Goal: Task Accomplishment & Management: Manage account settings

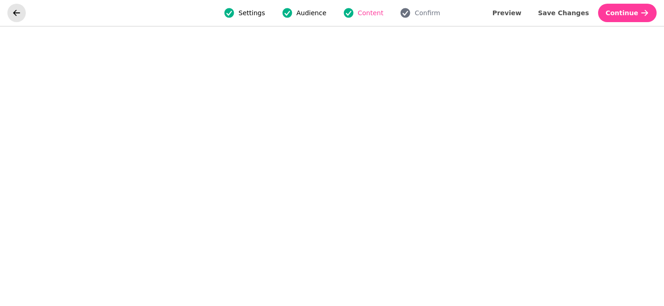
click at [11, 16] on button "go back" at bounding box center [16, 13] width 18 height 18
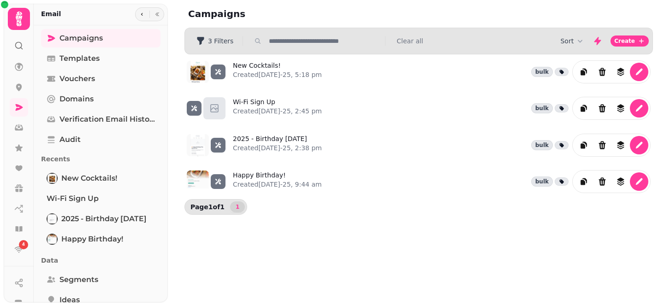
click at [22, 27] on icon at bounding box center [19, 19] width 18 height 18
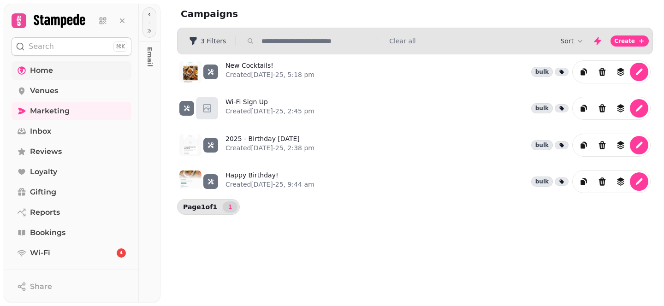
click at [60, 72] on link "Home" at bounding box center [72, 70] width 120 height 18
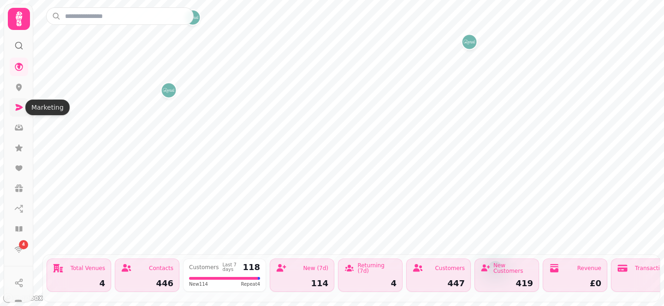
click at [24, 107] on link at bounding box center [19, 107] width 18 height 18
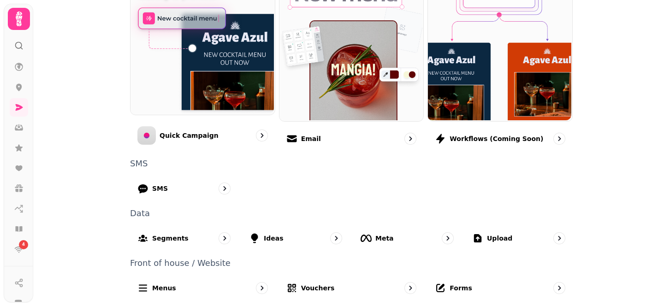
scroll to position [269, 0]
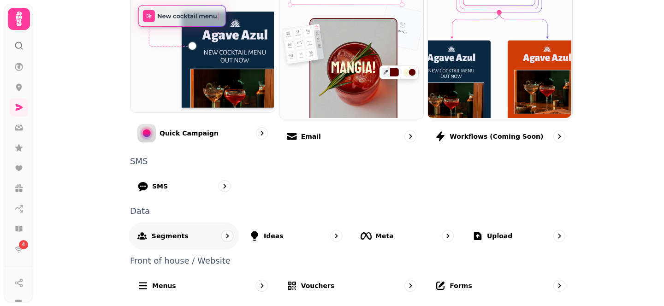
click at [165, 238] on p "Segments" at bounding box center [170, 235] width 37 height 9
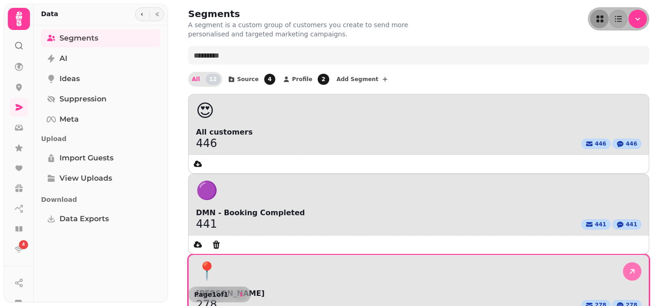
click at [635, 267] on icon at bounding box center [632, 271] width 9 height 9
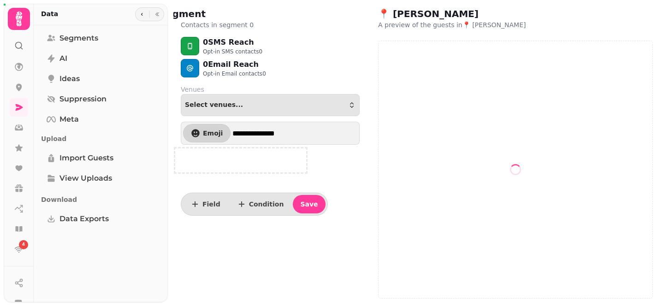
select select "**"
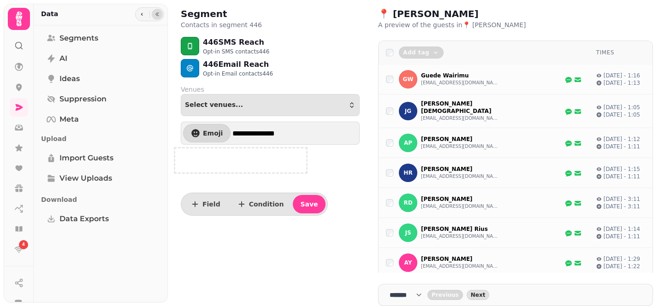
click at [153, 12] on button "button" at bounding box center [157, 14] width 11 height 11
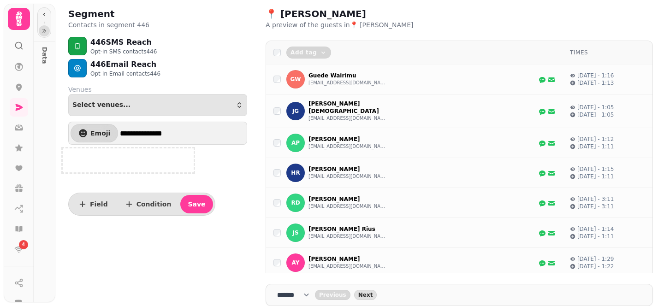
click at [46, 30] on icon "button" at bounding box center [44, 31] width 6 height 6
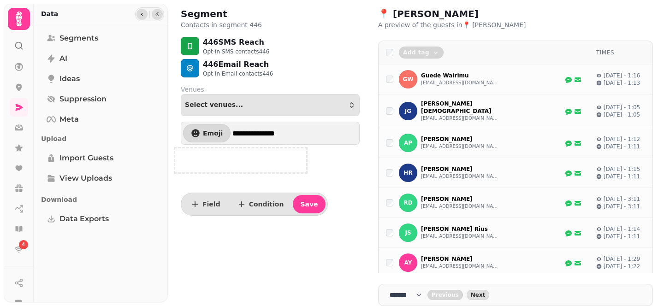
click at [143, 14] on icon "button" at bounding box center [142, 15] width 6 height 6
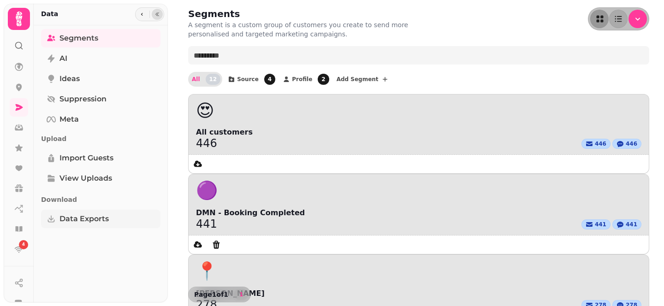
click at [85, 222] on span "Data Exports" at bounding box center [83, 218] width 49 height 11
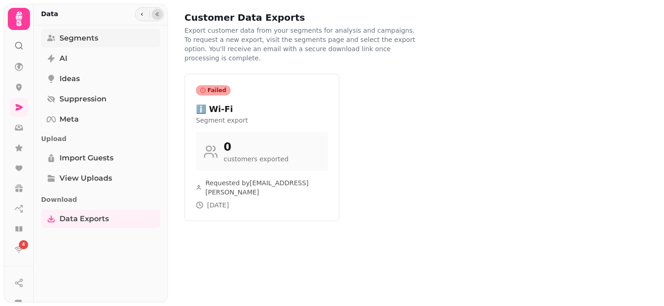
click at [101, 36] on link "Segments" at bounding box center [100, 38] width 119 height 18
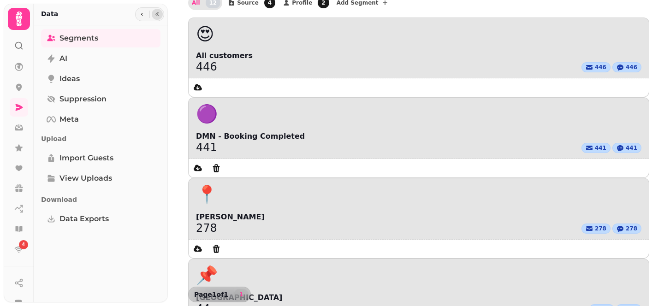
scroll to position [76, 0]
click at [20, 101] on link at bounding box center [19, 107] width 18 height 18
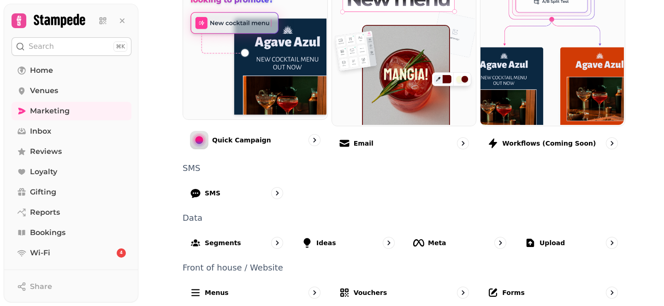
scroll to position [264, 0]
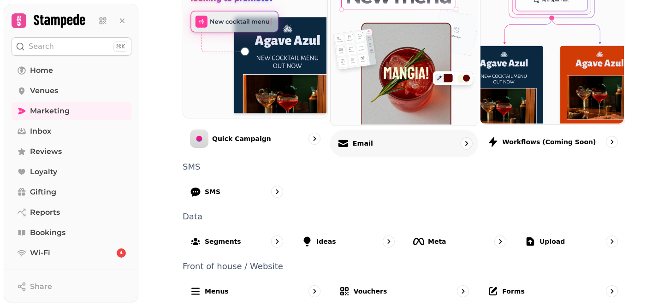
click at [393, 143] on div "Email" at bounding box center [404, 143] width 148 height 27
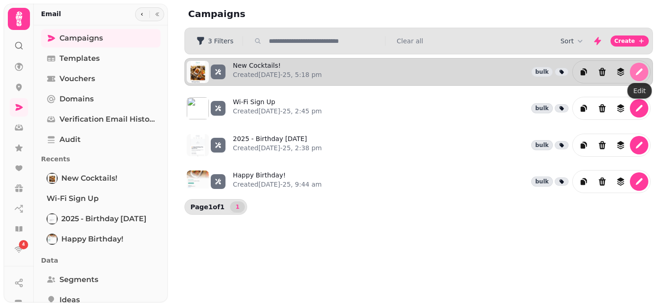
click at [636, 72] on icon "edit" at bounding box center [638, 71] width 9 height 9
select select "**********"
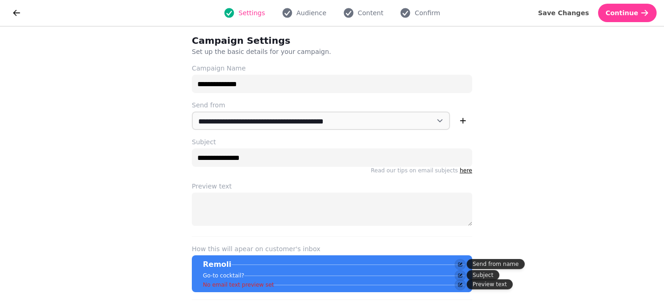
scroll to position [21, 0]
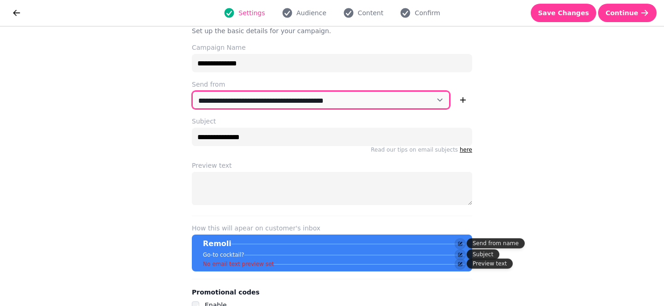
click at [321, 106] on select "**********" at bounding box center [321, 100] width 258 height 18
click at [319, 104] on select "**********" at bounding box center [321, 100] width 258 height 18
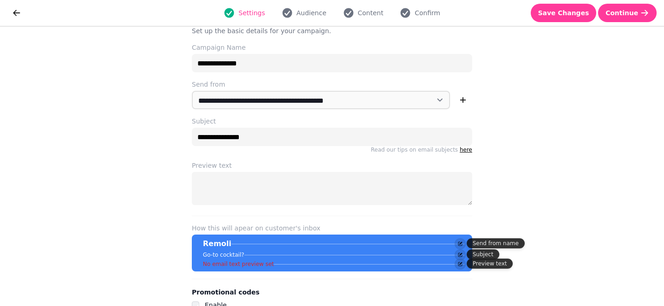
click at [604, 159] on div "**********" at bounding box center [332, 166] width 664 height 279
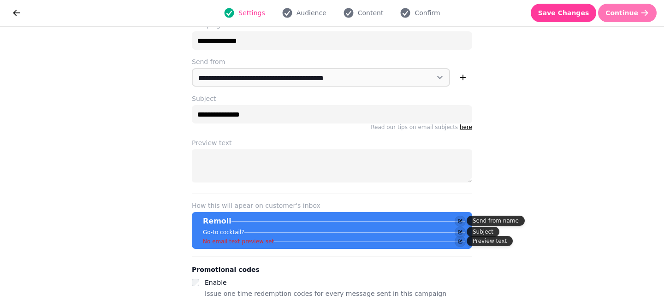
click at [629, 19] on button "Continue" at bounding box center [627, 13] width 59 height 18
select select "***"
select select "**"
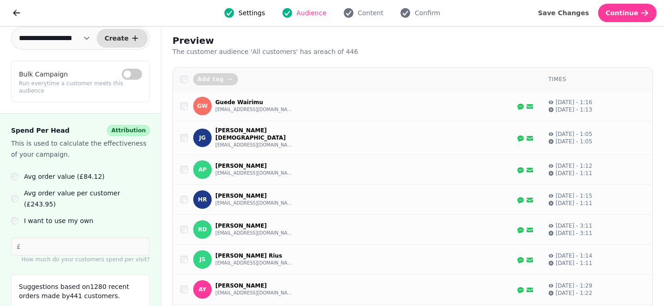
scroll to position [56, 0]
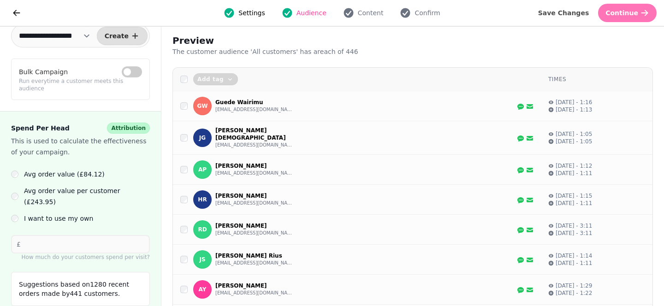
click at [634, 17] on button "Continue" at bounding box center [627, 13] width 59 height 18
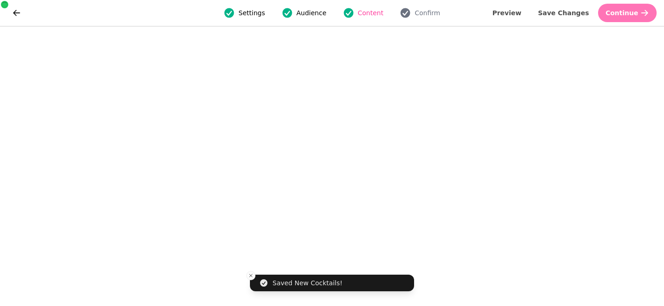
click at [634, 16] on span "Continue" at bounding box center [621, 13] width 33 height 6
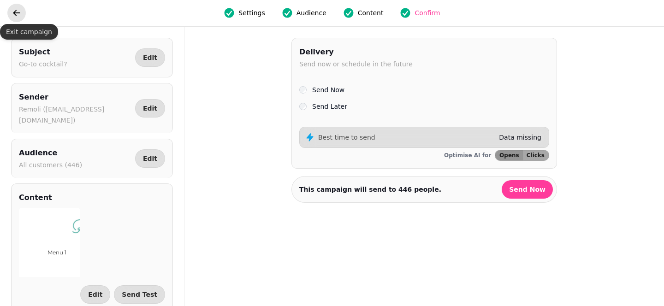
click at [15, 14] on icon "go back" at bounding box center [16, 13] width 7 height 6
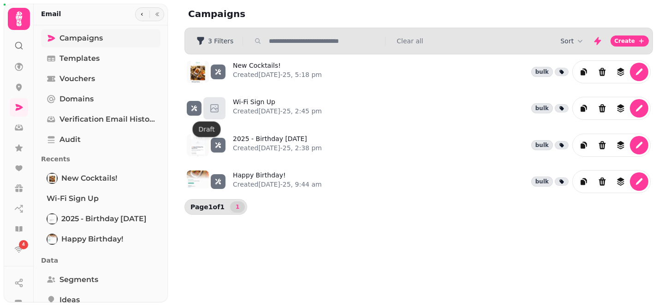
click at [99, 39] on span "Campaigns" at bounding box center [80, 38] width 43 height 11
click at [94, 40] on span "Campaigns" at bounding box center [80, 38] width 43 height 11
click at [124, 35] on link "Campaigns" at bounding box center [100, 38] width 119 height 18
click at [156, 16] on icon "button" at bounding box center [157, 14] width 3 height 4
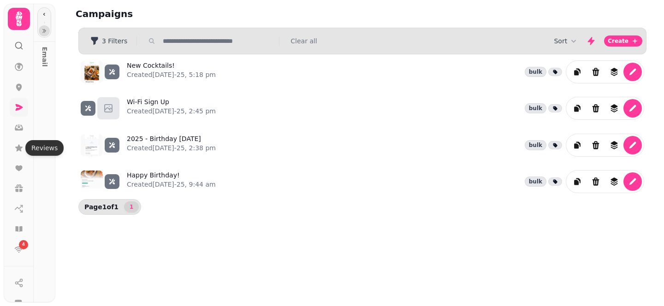
click at [18, 103] on icon at bounding box center [18, 107] width 9 height 9
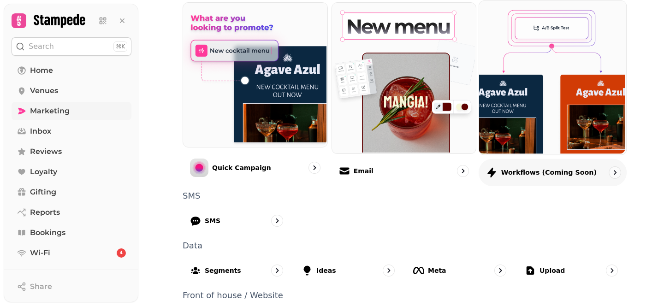
scroll to position [233, 0]
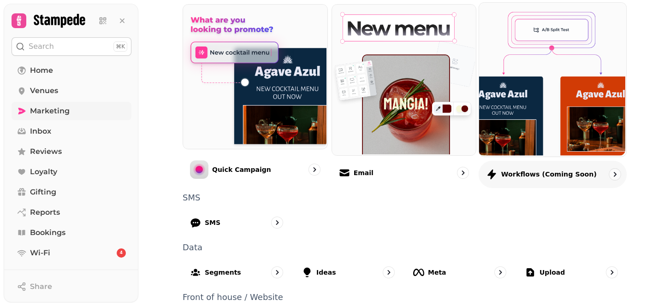
click at [541, 181] on div "Workflows (coming soon)" at bounding box center [553, 173] width 148 height 27
click at [550, 150] on img at bounding box center [551, 79] width 147 height 154
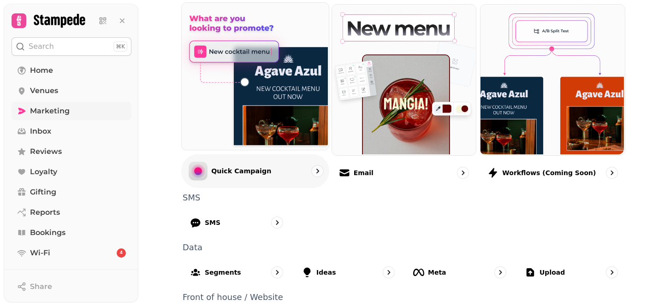
click at [278, 98] on img at bounding box center [254, 75] width 147 height 147
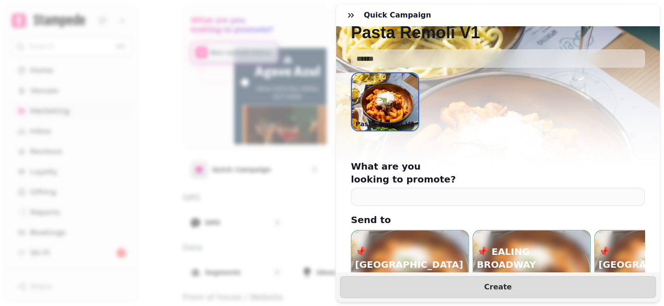
scroll to position [84, 0]
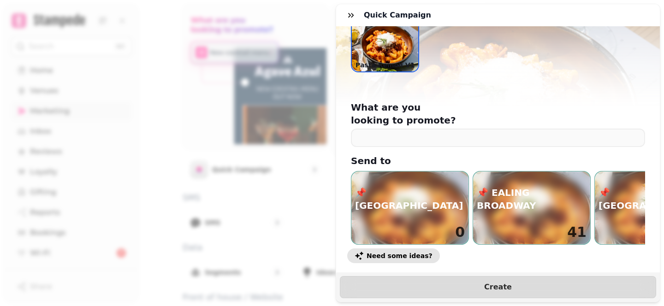
click at [409, 253] on span "Need some ideas?" at bounding box center [400, 256] width 66 height 6
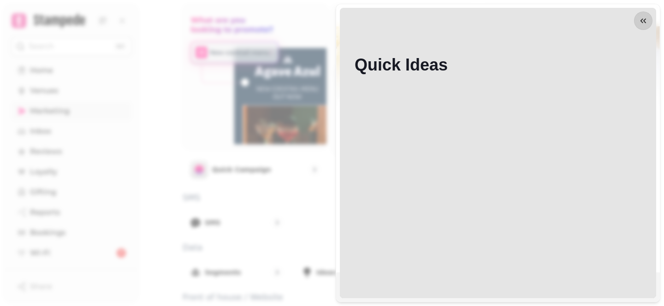
click at [424, 179] on div "BROMLEY SOUTH 📌 BROMLEY SOUTH Add" at bounding box center [426, 148] width 142 height 91
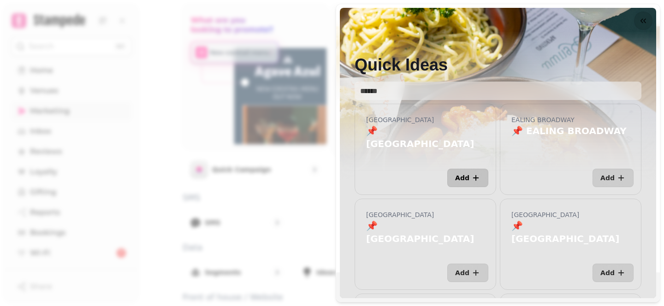
click at [475, 182] on button "Add" at bounding box center [467, 178] width 41 height 18
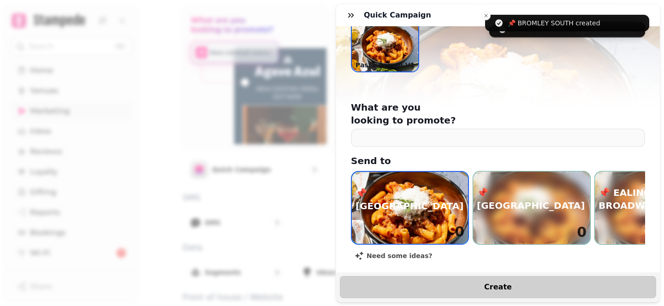
click at [498, 287] on span "Create" at bounding box center [497, 287] width 293 height 7
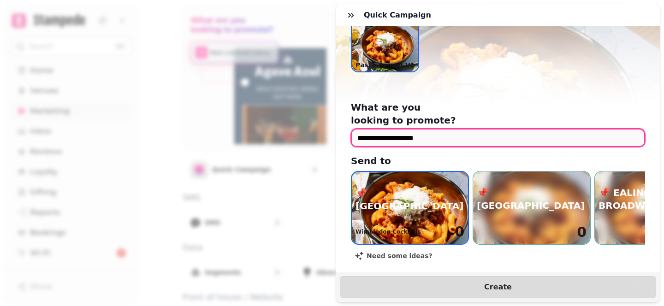
type input "**********"
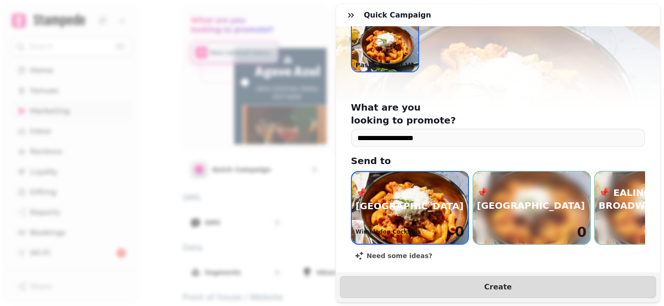
click at [441, 259] on div "**********" at bounding box center [498, 193] width 324 height 185
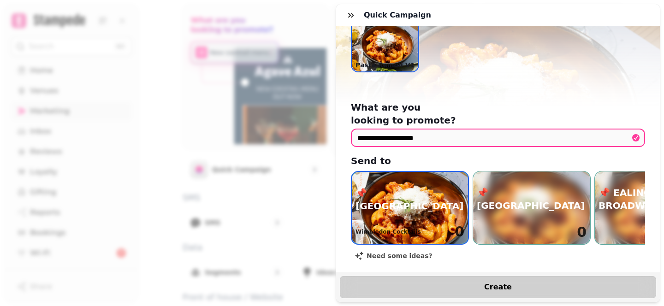
click at [450, 286] on span "Create" at bounding box center [497, 287] width 293 height 7
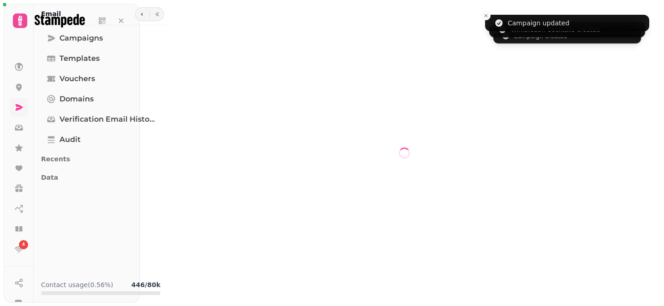
select select "**********"
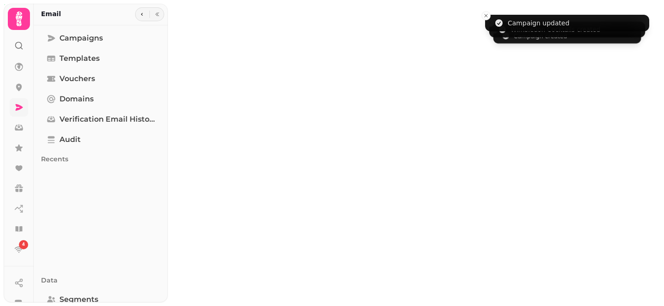
type input "**********"
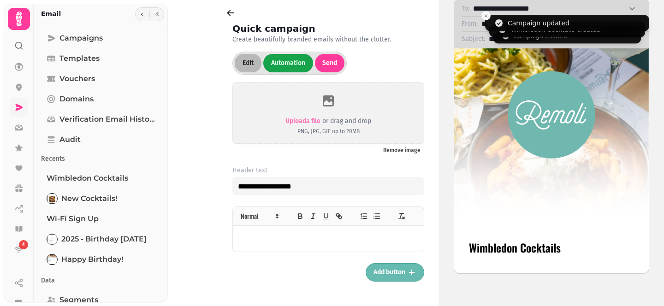
scroll to position [76, 0]
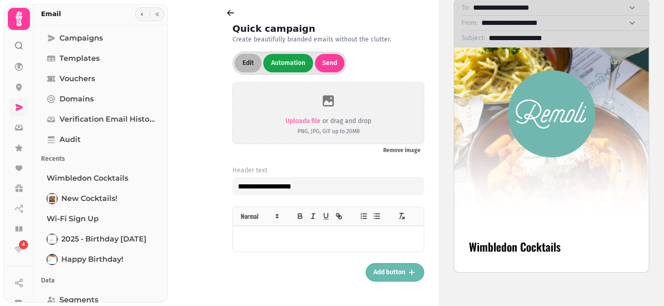
click at [555, 189] on div "Wimbledon Cocktails" at bounding box center [551, 159] width 195 height 225
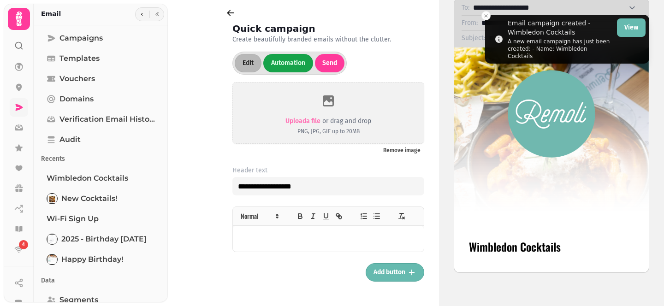
scroll to position [0, 0]
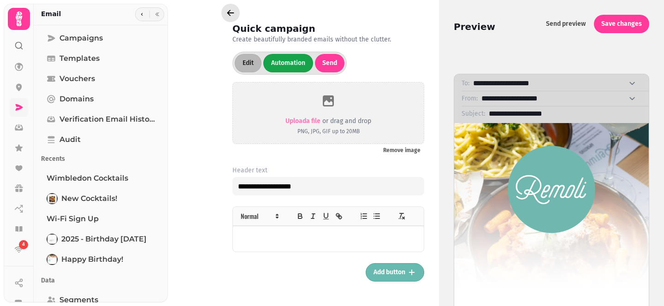
click at [232, 15] on icon "button" at bounding box center [230, 12] width 9 height 9
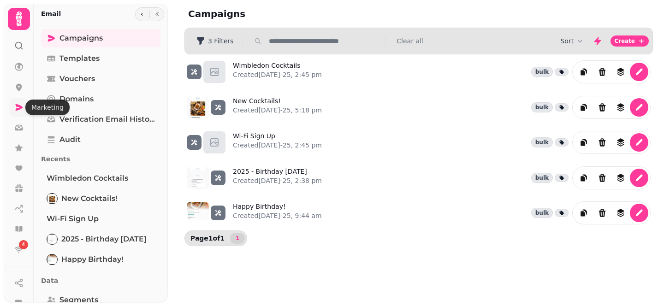
click at [15, 111] on icon at bounding box center [18, 107] width 9 height 9
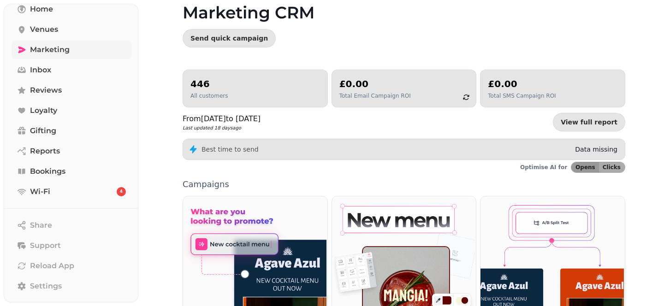
scroll to position [67, 0]
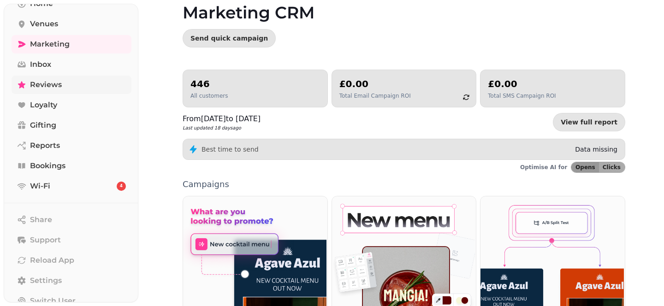
click at [71, 84] on link "Reviews" at bounding box center [72, 85] width 120 height 18
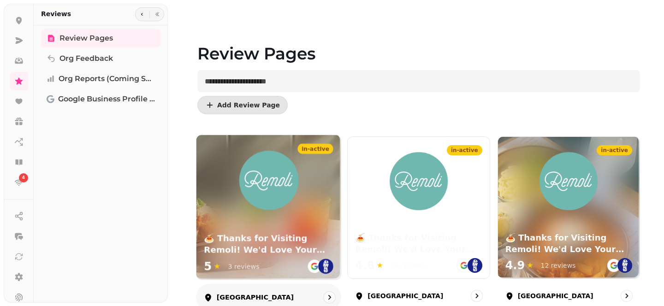
click at [275, 190] on img at bounding box center [268, 180] width 60 height 60
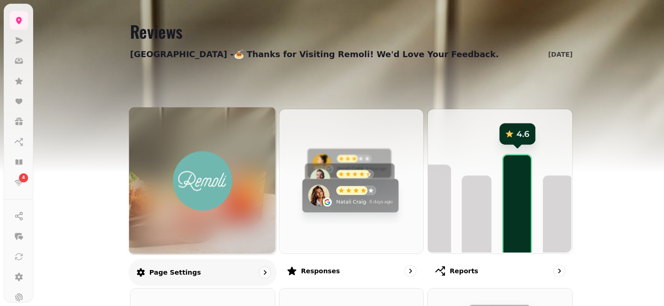
click at [226, 172] on img at bounding box center [203, 181] width 110 height 60
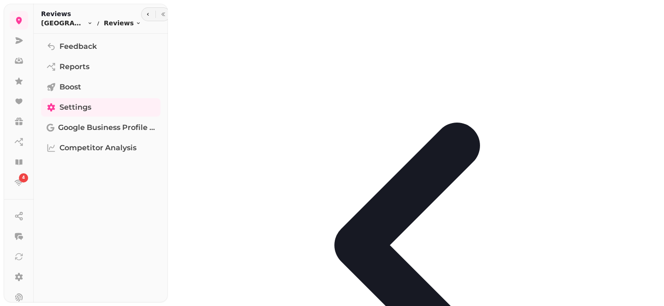
scroll to position [59, 0]
click at [20, 276] on icon at bounding box center [19, 277] width 8 height 8
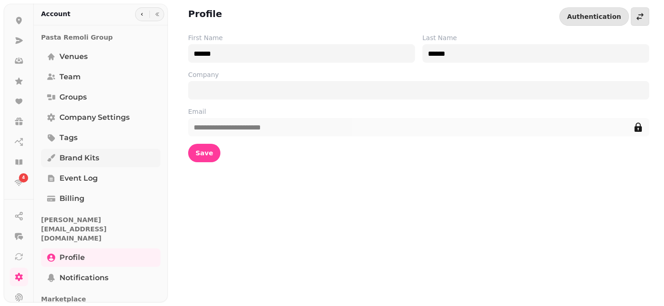
click at [83, 157] on span "Brand Kits" at bounding box center [79, 158] width 40 height 11
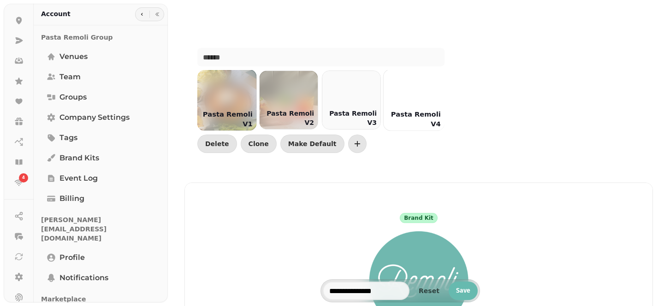
click at [234, 86] on div at bounding box center [225, 100] width 61 height 61
type input "**********"
type input "*******"
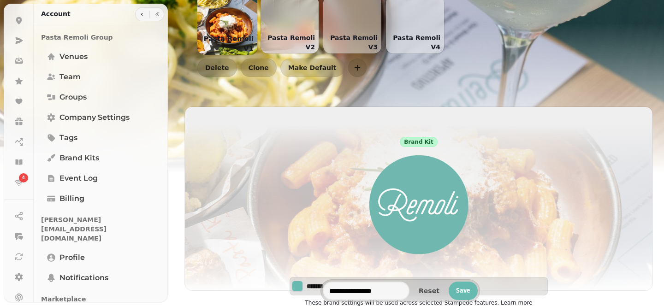
scroll to position [45, 0]
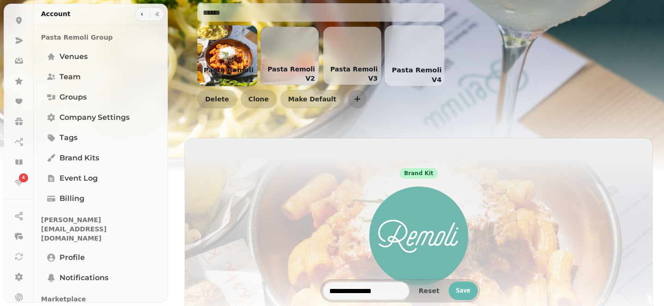
click at [417, 40] on div at bounding box center [415, 55] width 61 height 61
type input "**********"
type input "*******"
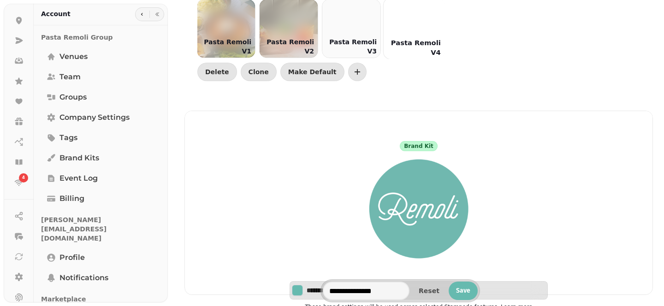
scroll to position [71, 0]
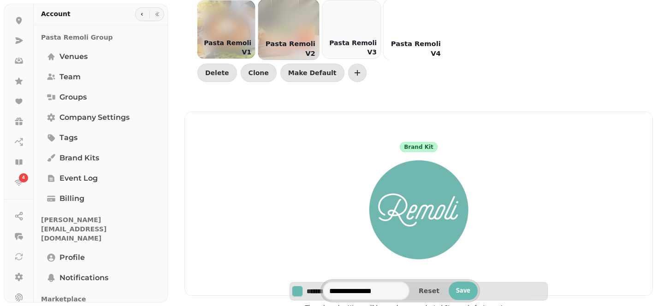
click at [306, 25] on div at bounding box center [288, 29] width 61 height 61
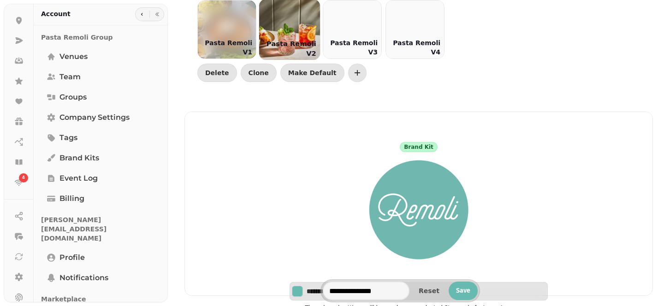
type input "**********"
type input "*******"
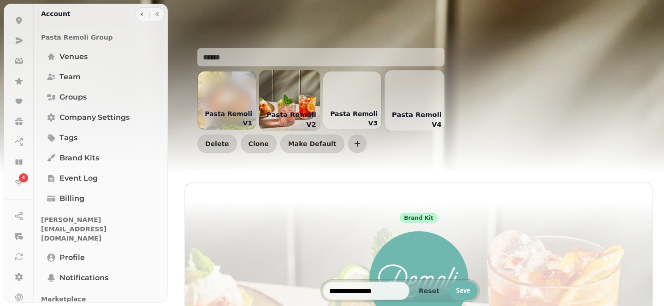
scroll to position [0, 0]
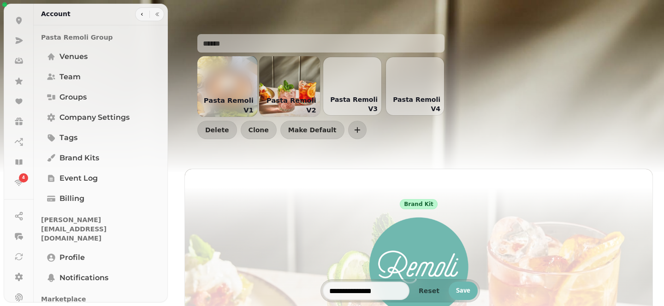
click at [224, 88] on div at bounding box center [226, 86] width 61 height 61
type input "**********"
type input "*******"
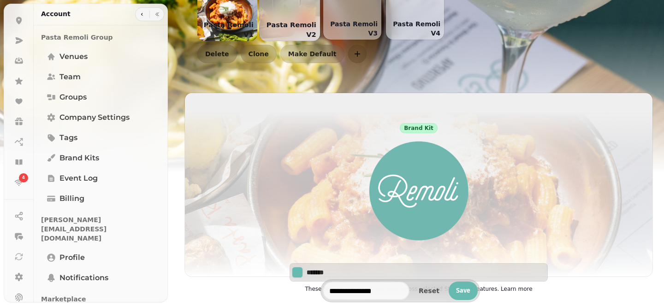
click at [294, 27] on p "Pasta Remoli V2" at bounding box center [289, 29] width 61 height 23
type input "**********"
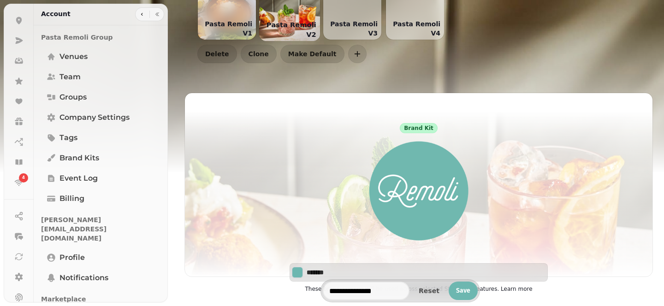
type input "*******"
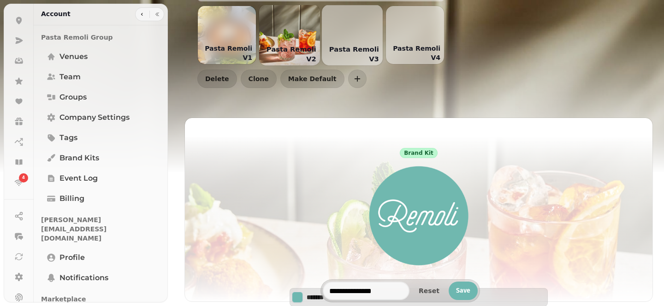
click at [365, 28] on div at bounding box center [352, 35] width 61 height 61
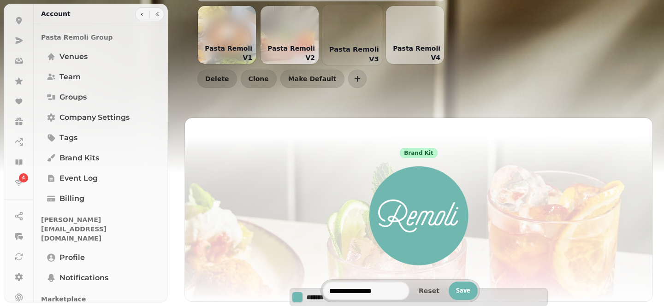
type input "**********"
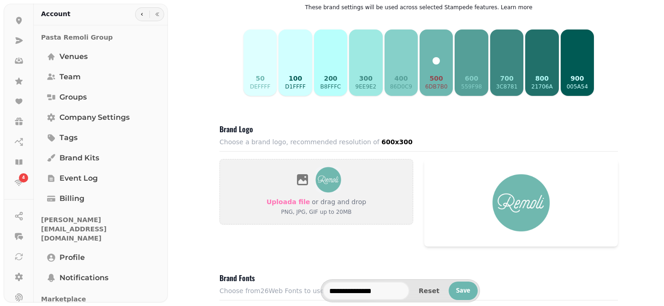
scroll to position [61, 0]
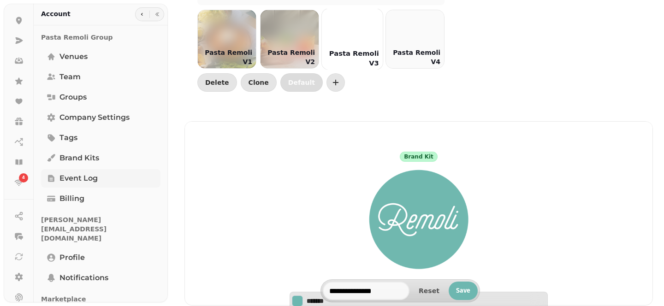
click at [81, 170] on link "Event log" at bounding box center [100, 178] width 119 height 18
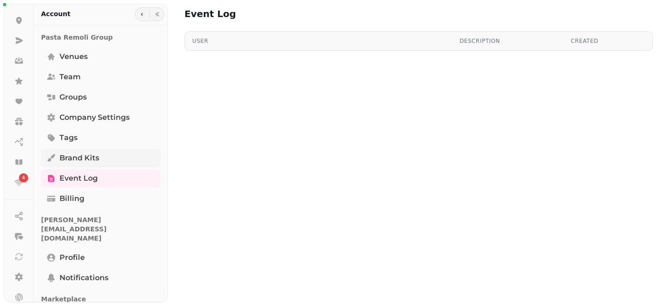
click at [89, 154] on span "Brand Kits" at bounding box center [79, 158] width 40 height 11
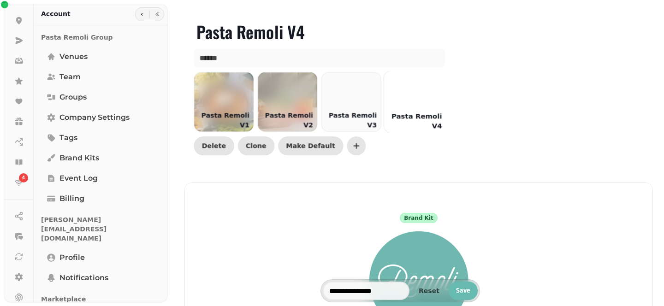
scroll to position [0, 1]
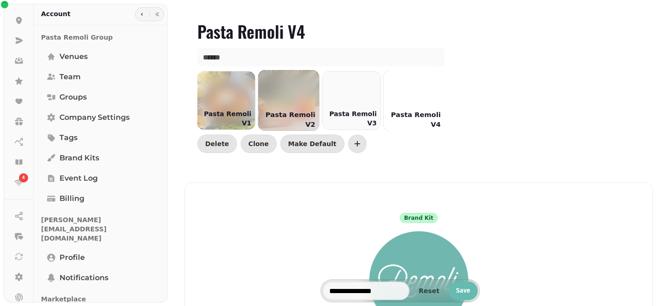
click at [286, 101] on div at bounding box center [288, 100] width 61 height 61
type input "**********"
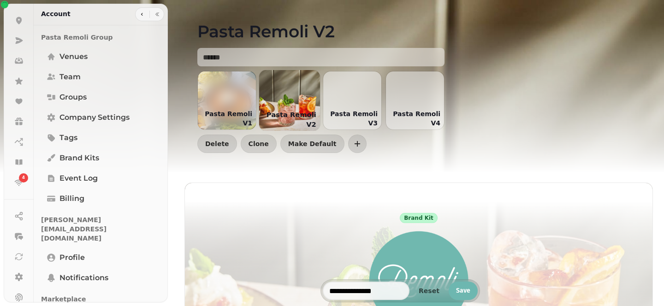
type input "*******"
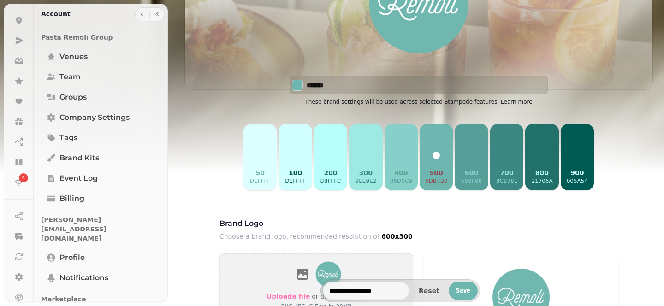
scroll to position [277, 0]
click at [473, 158] on button "600 559f98" at bounding box center [471, 157] width 33 height 66
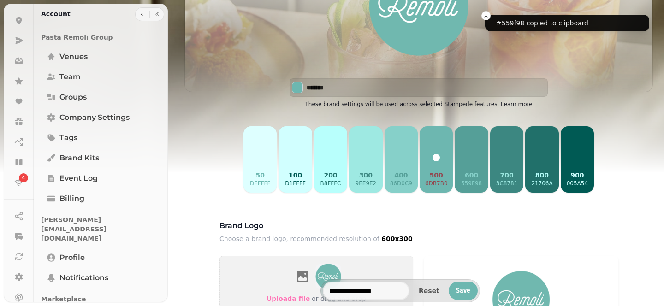
scroll to position [216, 0]
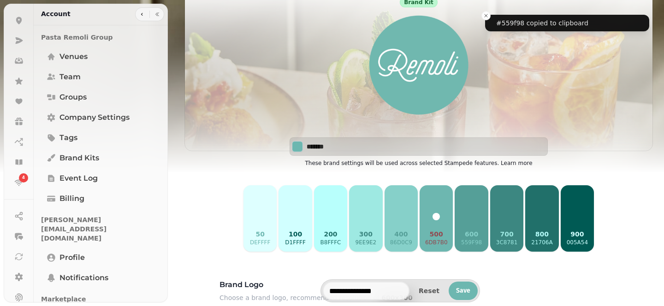
click at [473, 214] on button "600 559f98" at bounding box center [471, 218] width 33 height 66
drag, startPoint x: 437, startPoint y: 214, endPoint x: 481, endPoint y: 215, distance: 44.3
click at [481, 215] on div "50 deffff 100 d1ffff 200 b8fffc 300 9ee9e2 400 86d0c9 500 6db7b0 600 559f98 700…" at bounding box center [419, 219] width 354 height 70
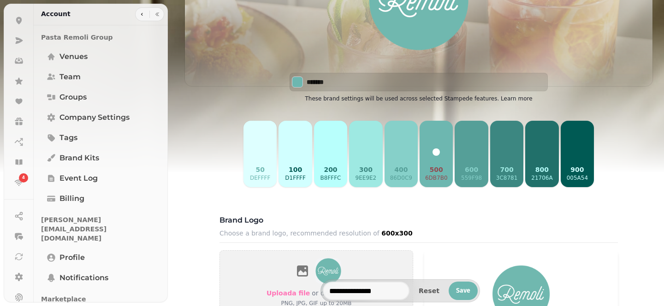
scroll to position [281, 0]
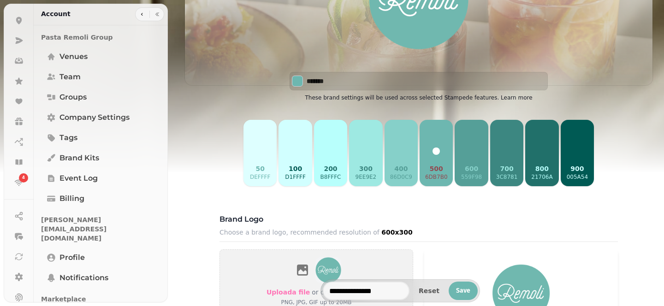
click at [478, 139] on button "600 559f98" at bounding box center [471, 153] width 33 height 66
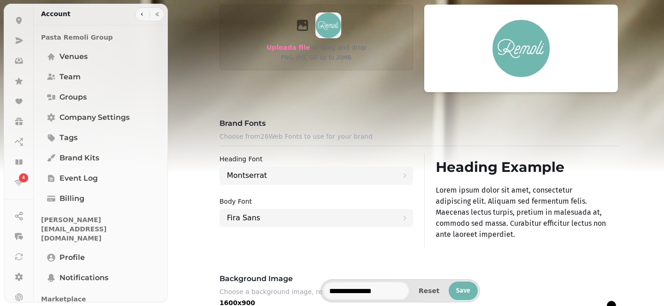
scroll to position [433, 0]
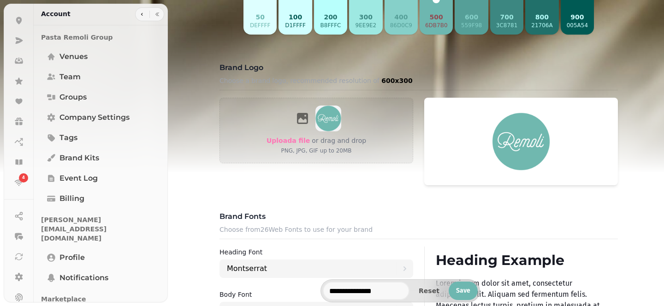
click at [511, 20] on p "700" at bounding box center [507, 16] width 22 height 9
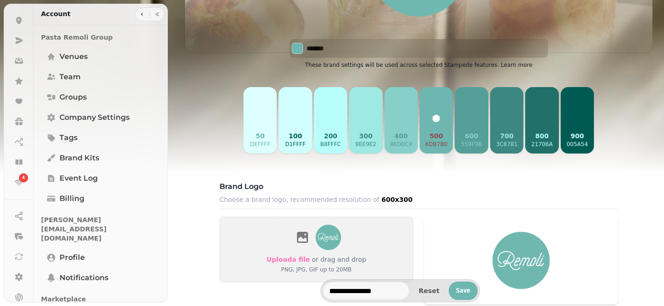
scroll to position [322, 0]
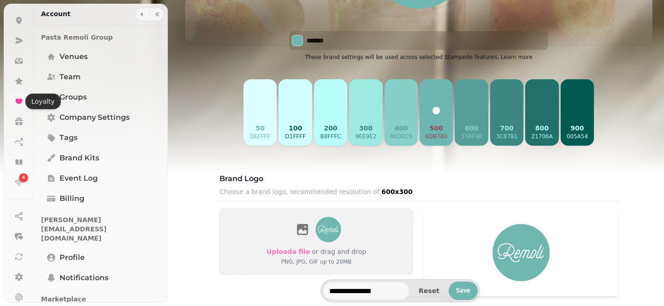
click at [20, 101] on icon at bounding box center [18, 102] width 7 height 6
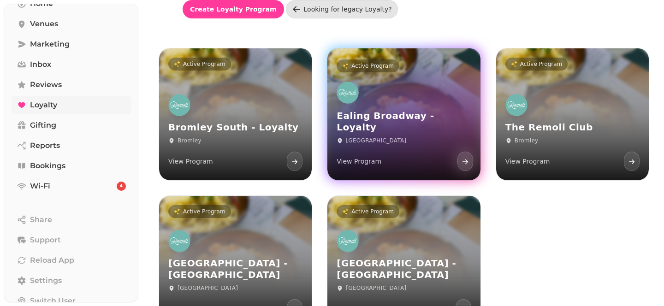
scroll to position [114, 0]
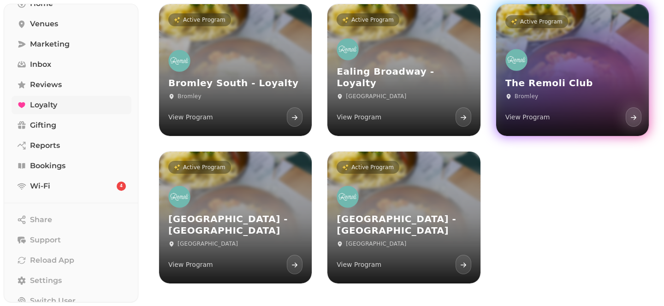
click at [583, 31] on link "Active Program The Remoli Club Bromley View Program" at bounding box center [572, 70] width 153 height 132
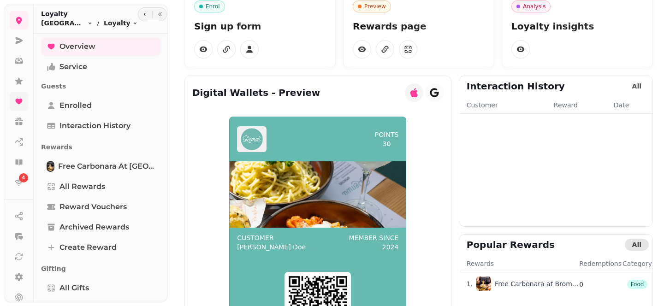
scroll to position [45, 0]
click at [113, 167] on span "Free Carbonara at Bromley" at bounding box center [106, 166] width 97 height 11
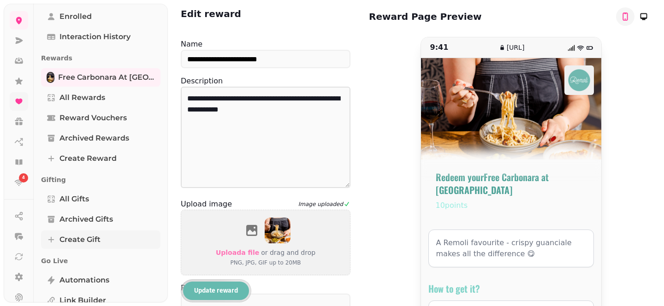
scroll to position [118, 0]
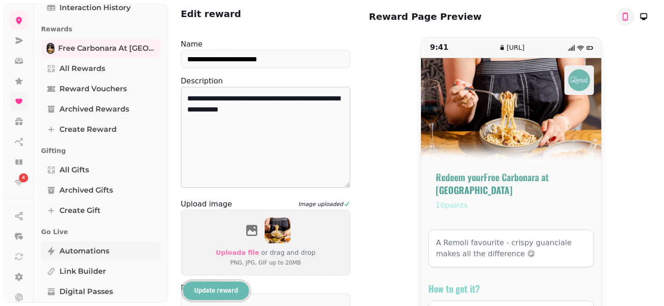
click at [90, 245] on link "Automations" at bounding box center [100, 251] width 119 height 18
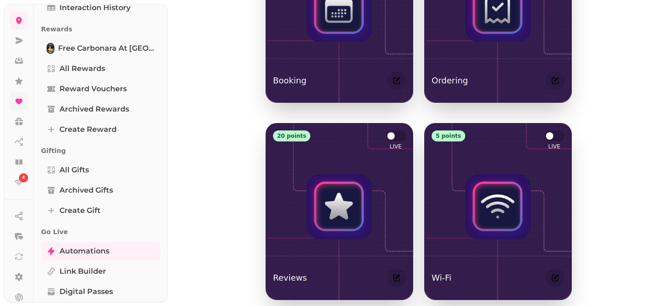
scroll to position [62, 0]
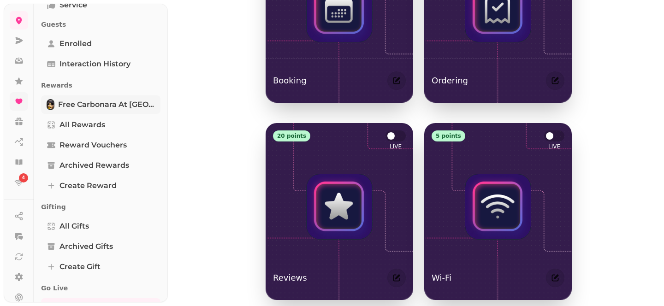
click at [109, 101] on span "Free Carbonara at Bromley" at bounding box center [106, 104] width 97 height 11
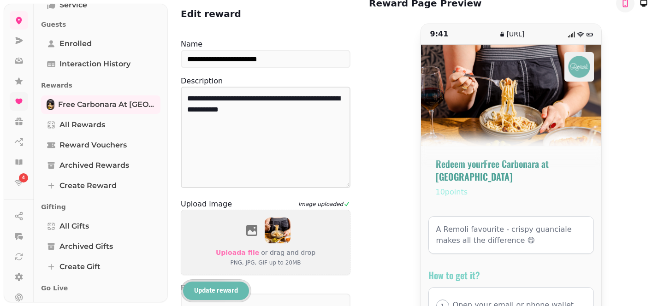
scroll to position [6, 0]
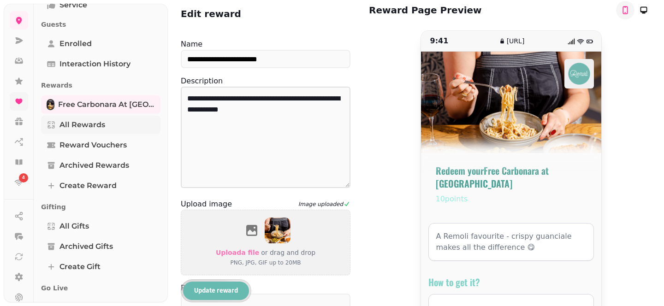
click at [118, 126] on link "All Rewards" at bounding box center [100, 125] width 119 height 18
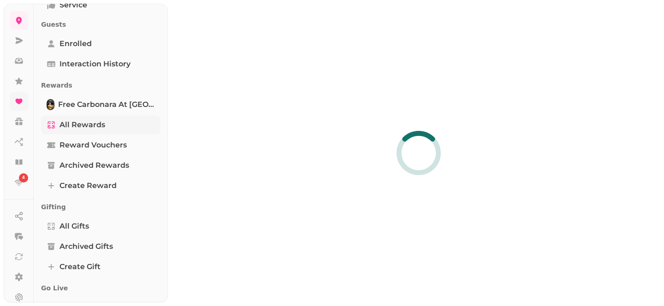
select select "**"
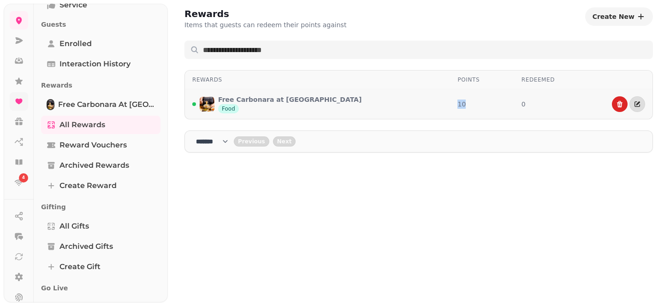
drag, startPoint x: 418, startPoint y: 102, endPoint x: 441, endPoint y: 102, distance: 23.5
click at [450, 102] on td "10" at bounding box center [482, 104] width 64 height 30
click at [391, 134] on nav "**** * **** ** **** ** **** ** **** *** **** *** **** *** Previous Next" at bounding box center [418, 141] width 468 height 22
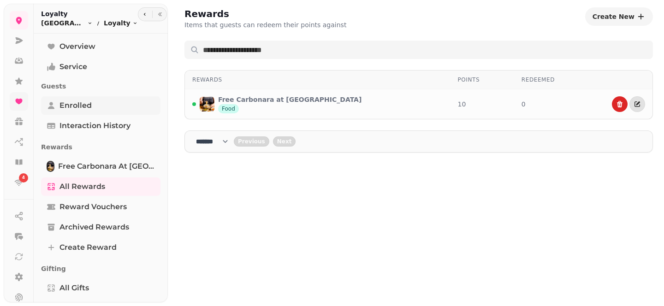
click at [89, 102] on span "Enrolled" at bounding box center [75, 105] width 32 height 11
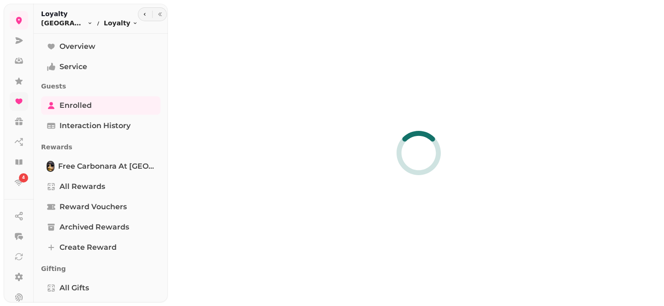
select select "**"
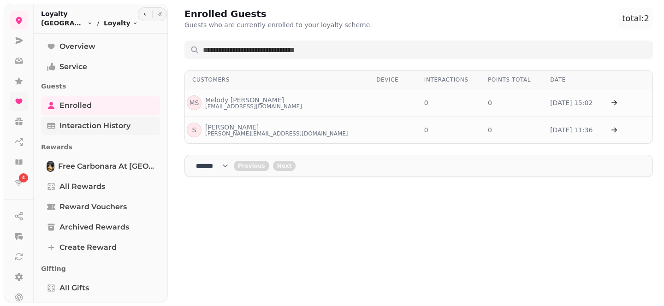
click at [115, 123] on span "Interaction History" at bounding box center [94, 125] width 71 height 11
select select "**"
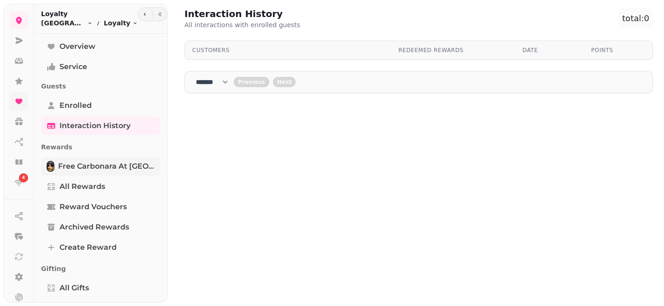
click at [122, 169] on span "Free Carbonara at Bromley" at bounding box center [106, 166] width 97 height 11
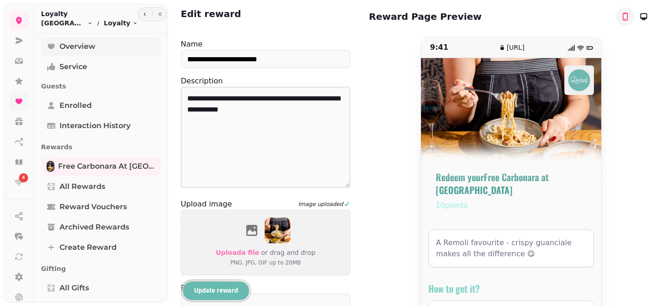
click at [101, 42] on link "Overview" at bounding box center [100, 46] width 119 height 18
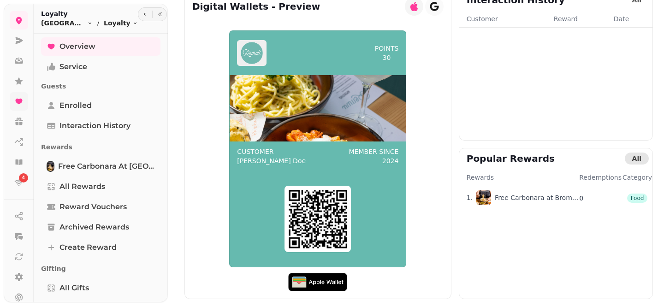
scroll to position [130, 0]
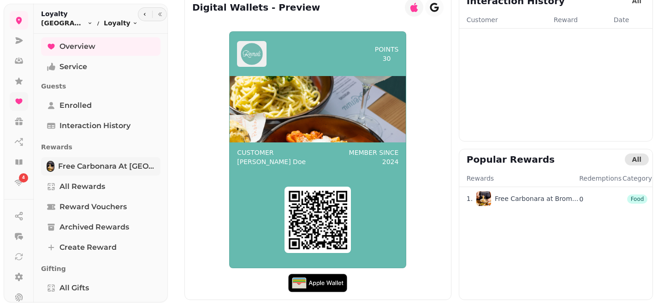
click at [128, 175] on link "Free Carbonara at Bromley" at bounding box center [100, 166] width 119 height 18
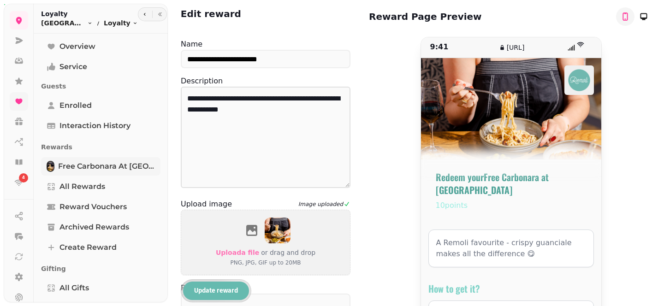
click at [134, 168] on span "Free Carbonara at Bromley" at bounding box center [106, 166] width 97 height 11
drag, startPoint x: 108, startPoint y: 42, endPoint x: 131, endPoint y: 43, distance: 23.1
click at [108, 43] on link "Overview" at bounding box center [100, 46] width 119 height 18
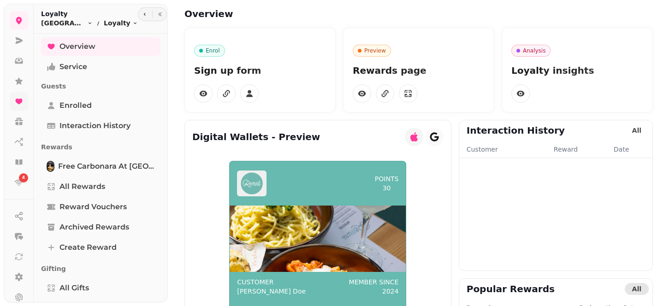
scroll to position [0, 0]
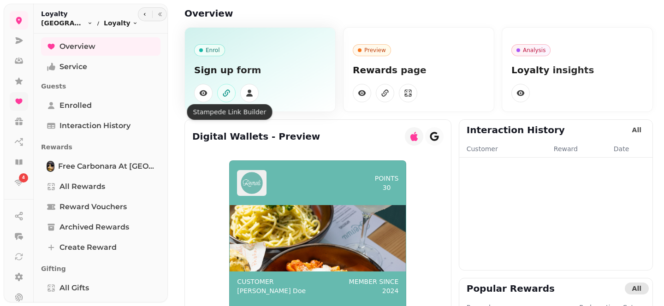
click at [225, 95] on icon "button" at bounding box center [226, 93] width 9 height 9
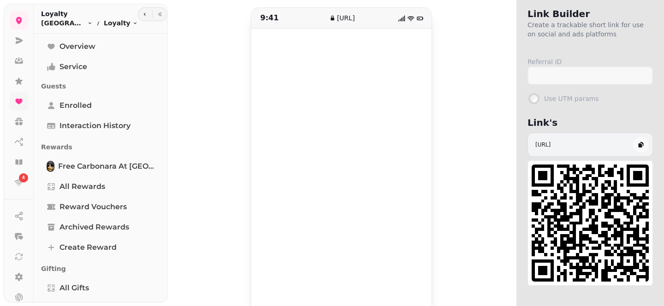
scroll to position [1, 0]
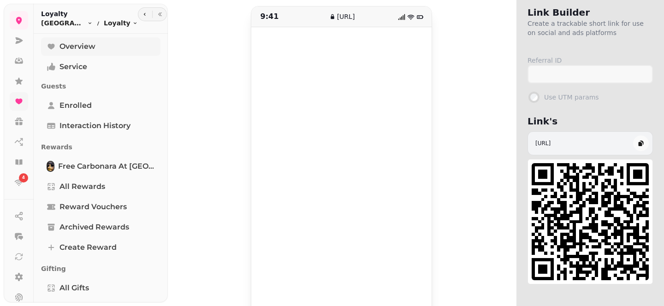
click at [109, 51] on link "Overview" at bounding box center [100, 46] width 119 height 18
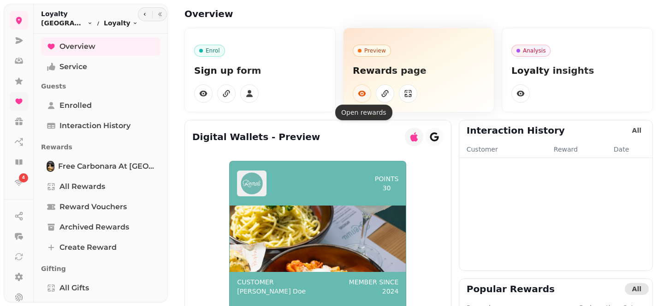
click at [364, 96] on icon "button" at bounding box center [361, 93] width 9 height 9
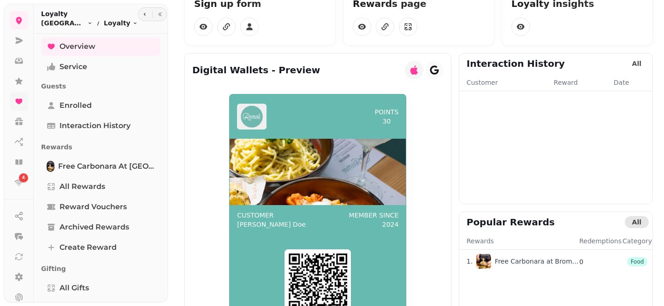
scroll to position [83, 0]
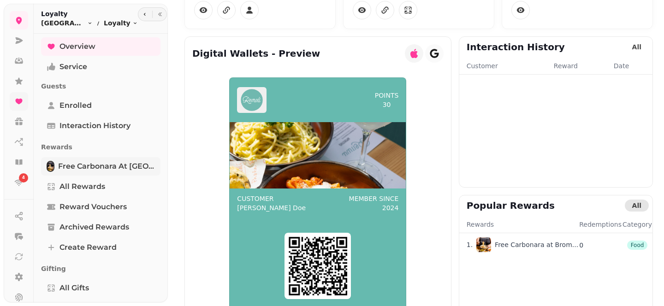
click at [127, 167] on span "Free Carbonara at Bromley" at bounding box center [106, 166] width 97 height 11
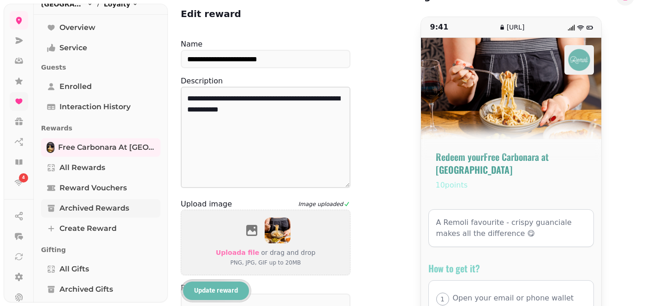
scroll to position [18, 0]
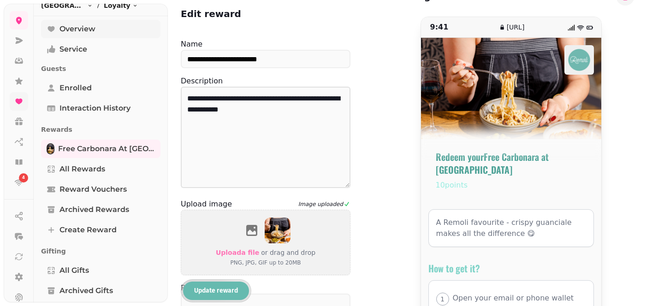
click at [126, 34] on link "Overview" at bounding box center [100, 29] width 119 height 18
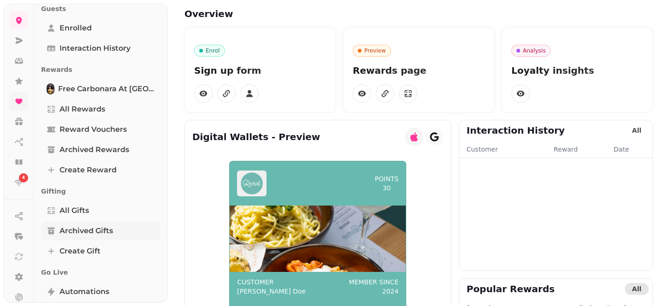
scroll to position [162, 0]
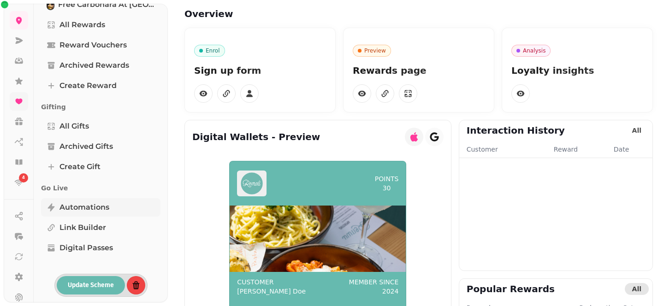
click at [90, 208] on span "Automations" at bounding box center [84, 207] width 50 height 11
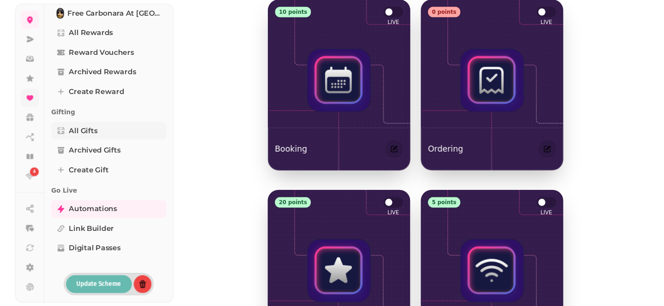
scroll to position [162, 0]
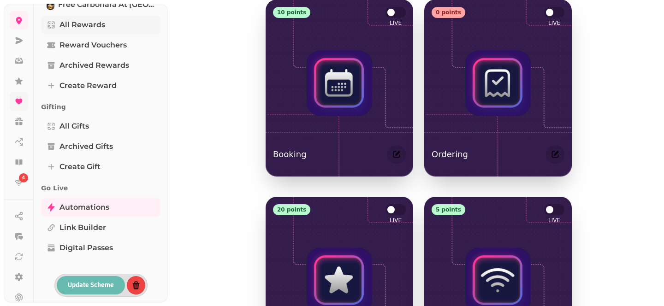
click at [105, 27] on link "All Rewards" at bounding box center [100, 25] width 119 height 18
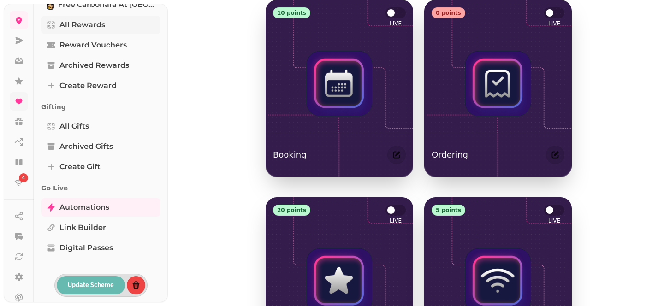
select select "**"
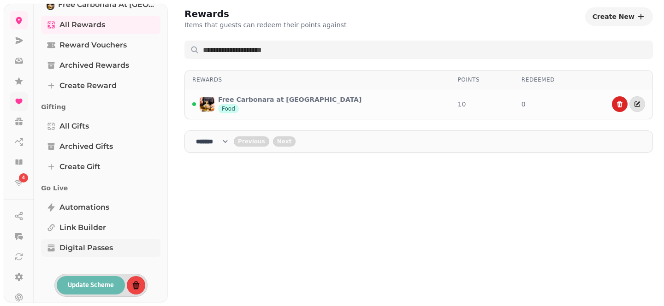
click at [109, 249] on span "Digital Passes" at bounding box center [85, 248] width 53 height 11
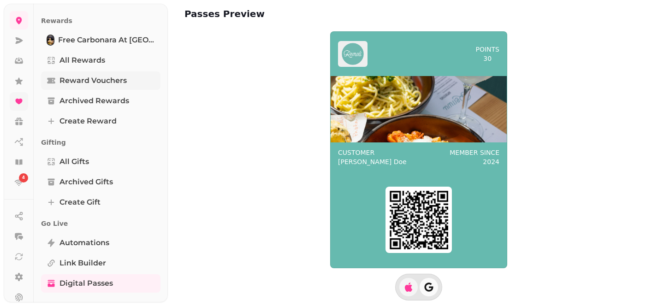
scroll to position [125, 0]
click at [129, 38] on span "Free Carbonara at Bromley" at bounding box center [106, 41] width 97 height 11
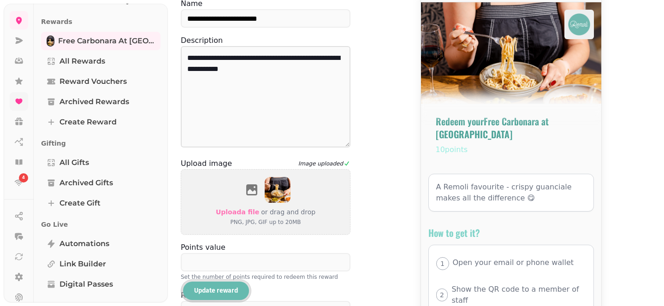
scroll to position [57, 0]
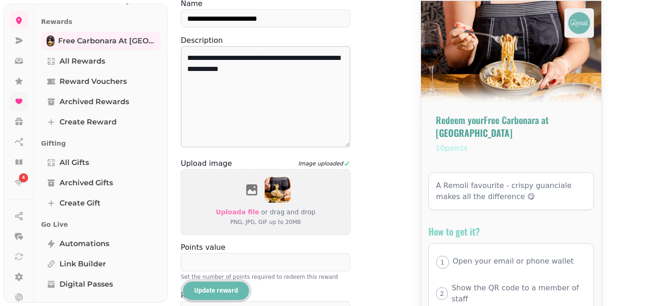
click at [522, 184] on p "A Remoli favourite - crispy guanciale makes all the difference 😋" at bounding box center [511, 191] width 150 height 22
click at [466, 180] on p "A Remoli favourite - crispy guanciale makes all the difference 😋" at bounding box center [511, 191] width 150 height 22
click at [506, 180] on p "A Remoli favourite - crispy guanciale makes all the difference 😋" at bounding box center [511, 191] width 150 height 22
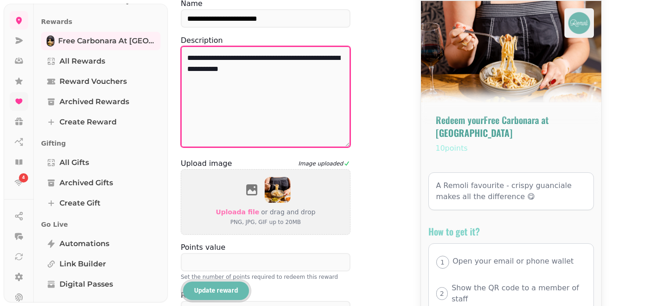
click at [274, 71] on textarea "**********" at bounding box center [266, 96] width 170 height 101
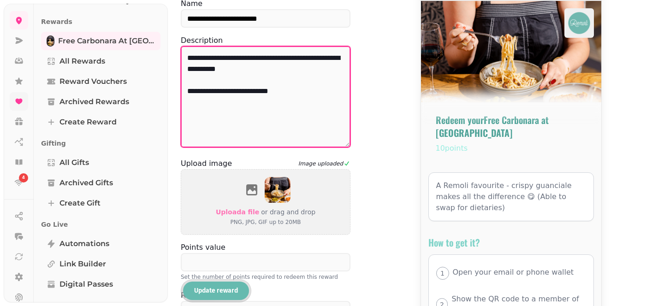
type textarea "**********"
click at [392, 91] on div "9:41 loyalty.stampede.ai Redeem your Free Carbonara at Bromley 10 points A Remo…" at bounding box center [511, 176] width 284 height 393
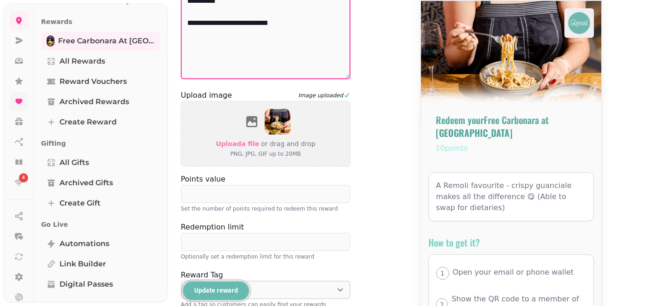
scroll to position [194, 0]
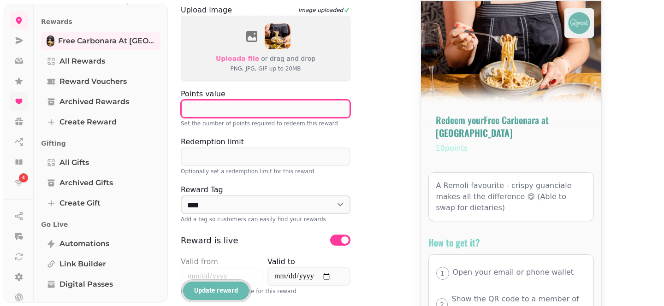
drag, startPoint x: 184, startPoint y: 109, endPoint x: 213, endPoint y: 109, distance: 28.1
click at [213, 109] on input "**" at bounding box center [266, 109] width 170 height 18
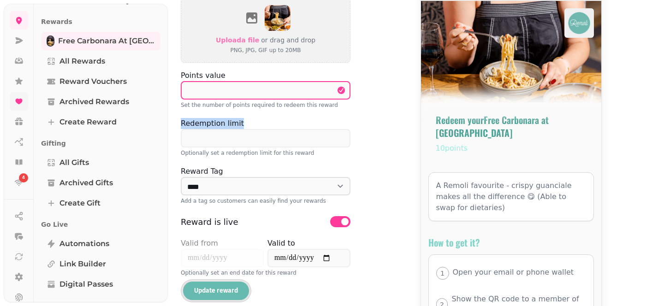
drag, startPoint x: 246, startPoint y: 124, endPoint x: 172, endPoint y: 122, distance: 73.8
click at [172, 123] on div "**********" at bounding box center [416, 153] width 496 height 306
click at [249, 115] on div at bounding box center [266, 114] width 170 height 7
click at [304, 153] on p "Optionally set a redemption limit for this reward" at bounding box center [266, 153] width 170 height 11
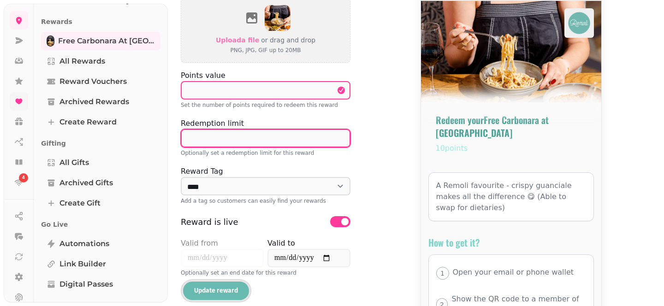
click at [286, 144] on input "*" at bounding box center [266, 138] width 170 height 18
click at [346, 159] on div at bounding box center [266, 162] width 170 height 7
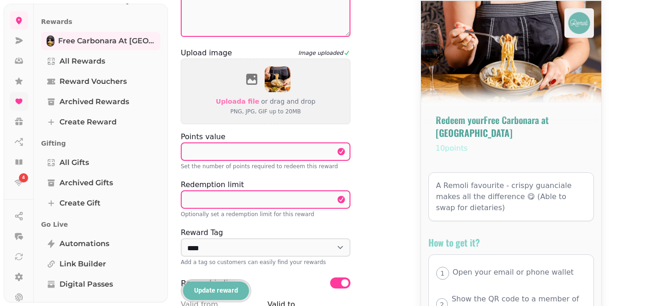
scroll to position [148, 0]
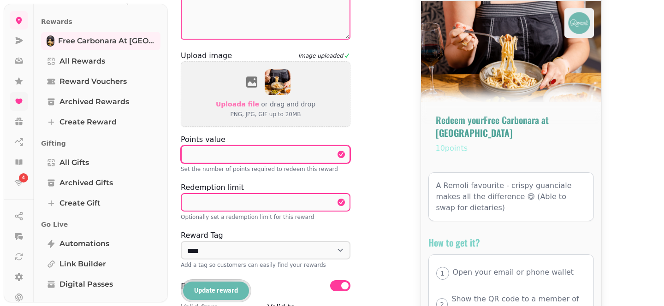
click at [259, 151] on input "**" at bounding box center [266, 154] width 170 height 18
type input "***"
click at [220, 294] on span "Update reward" at bounding box center [216, 291] width 44 height 6
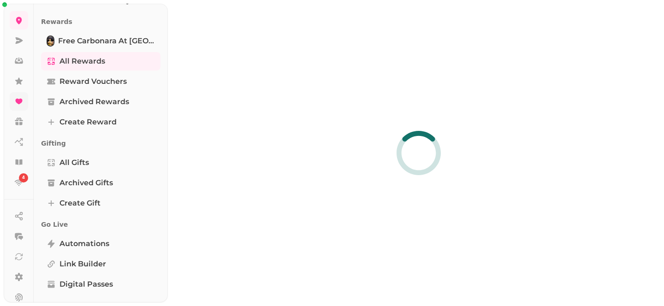
select select "**"
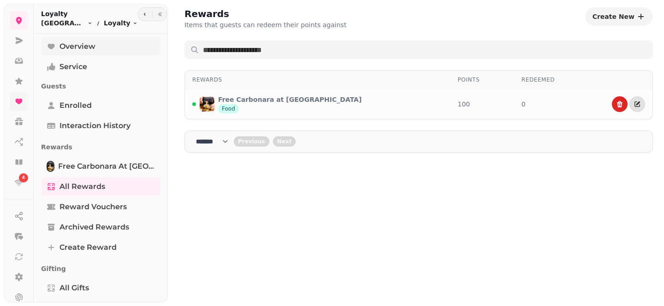
click at [95, 48] on span "Overview" at bounding box center [77, 46] width 36 height 11
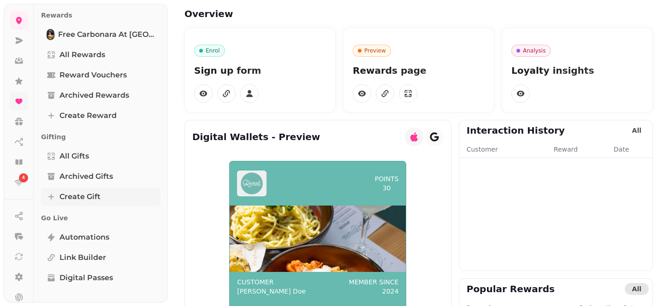
scroll to position [140, 0]
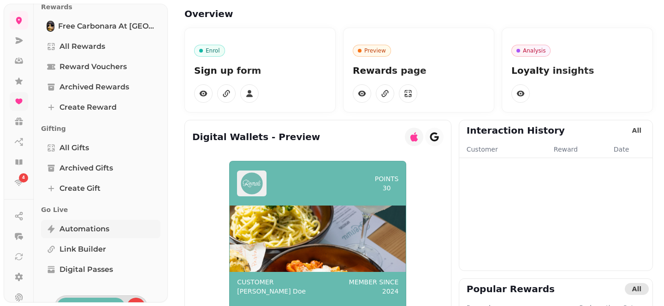
click at [81, 232] on span "Automations" at bounding box center [84, 229] width 50 height 11
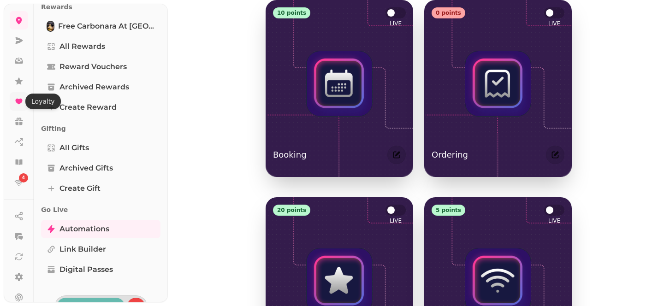
click at [19, 99] on icon at bounding box center [18, 102] width 7 height 6
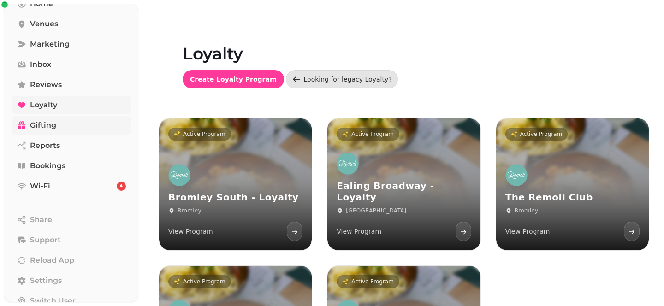
click at [31, 129] on span "Gifting" at bounding box center [43, 125] width 26 height 11
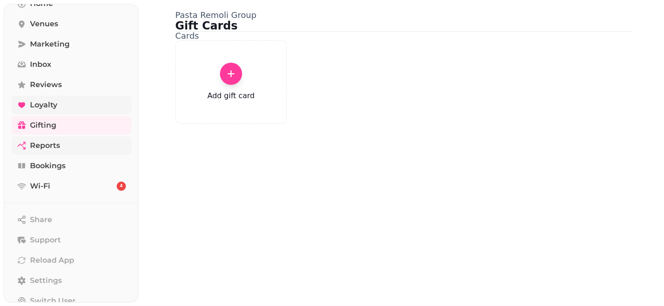
click at [95, 142] on link "Reports" at bounding box center [72, 145] width 120 height 18
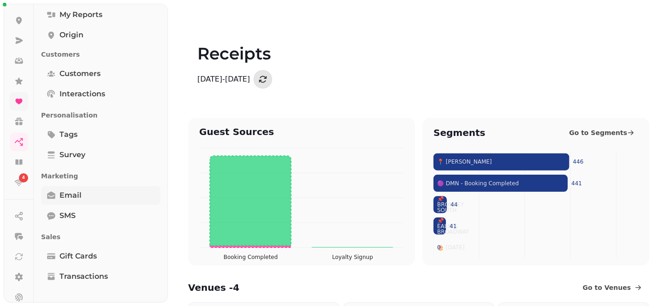
click at [89, 190] on link "Email" at bounding box center [100, 195] width 119 height 18
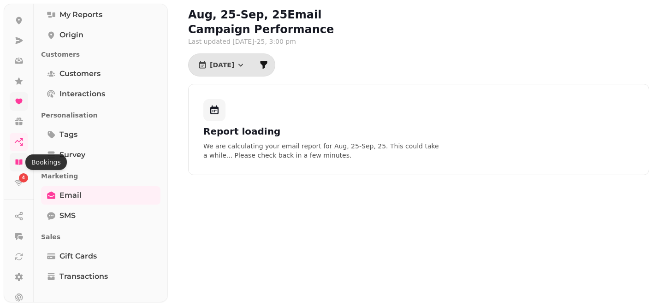
click at [23, 159] on icon at bounding box center [18, 162] width 9 height 9
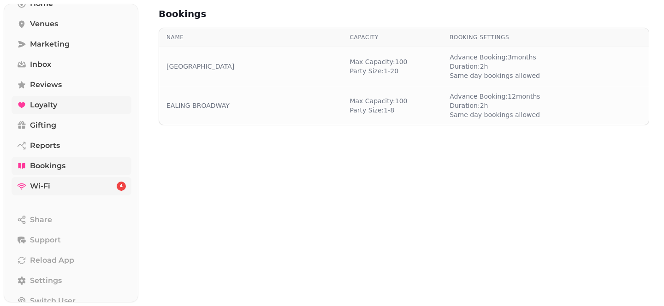
click at [97, 181] on link "Wi-Fi 4" at bounding box center [72, 186] width 120 height 18
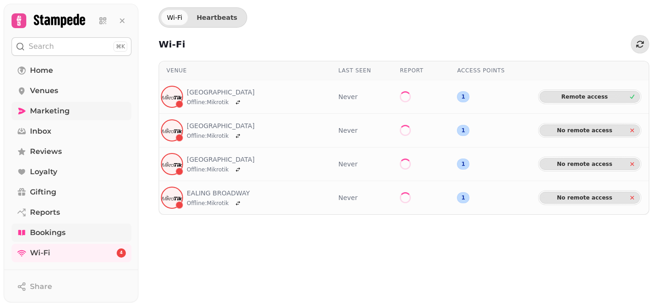
click at [78, 113] on link "Marketing" at bounding box center [72, 111] width 120 height 18
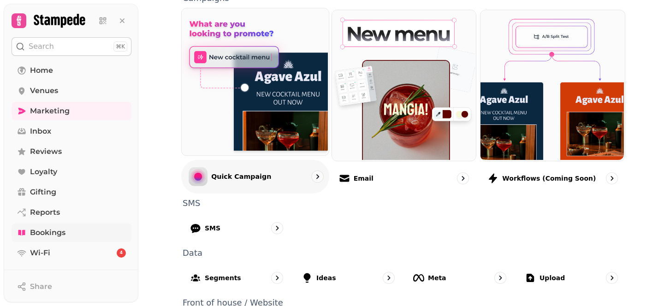
scroll to position [269, 0]
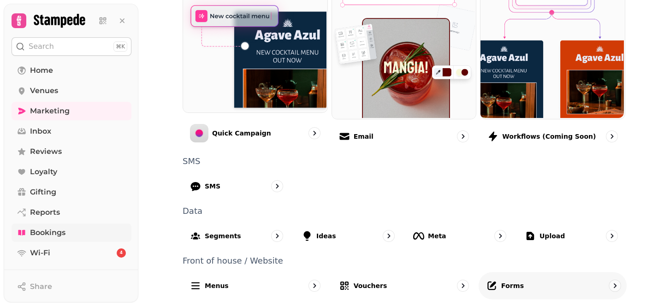
click at [510, 282] on p "Forms" at bounding box center [512, 285] width 23 height 9
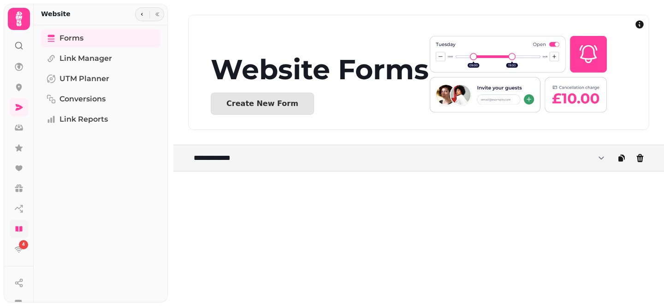
click at [294, 189] on div "**********" at bounding box center [416, 153] width 496 height 306
click at [341, 146] on div "**********" at bounding box center [418, 158] width 491 height 27
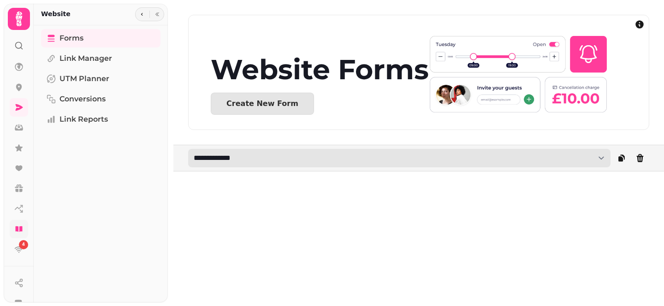
click at [603, 157] on select "**********" at bounding box center [399, 158] width 422 height 18
click at [560, 158] on select "**********" at bounding box center [399, 158] width 422 height 18
select select "**********"
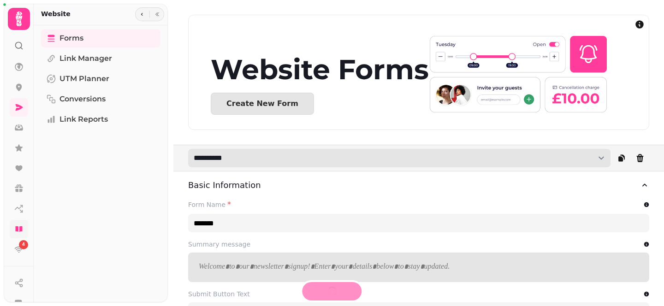
type input "**********"
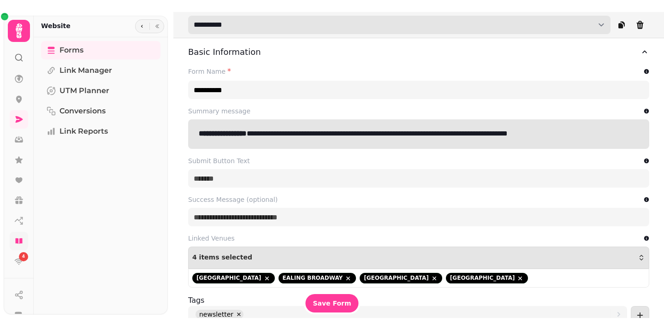
scroll to position [543, 0]
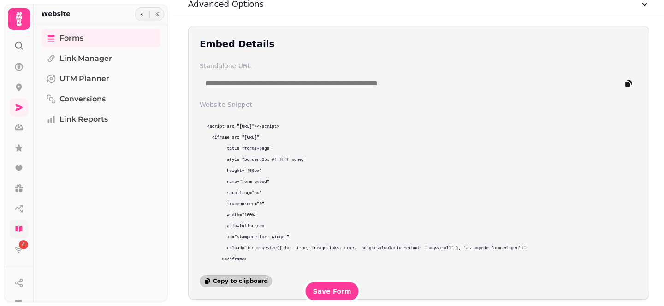
click at [236, 278] on span "Copy to clipboard" at bounding box center [240, 281] width 55 height 6
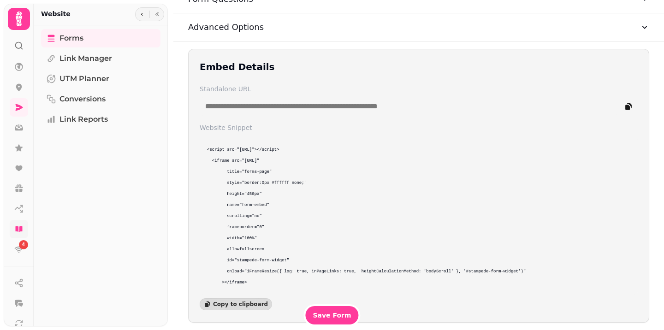
scroll to position [519, 0]
click at [21, 104] on icon at bounding box center [18, 107] width 9 height 9
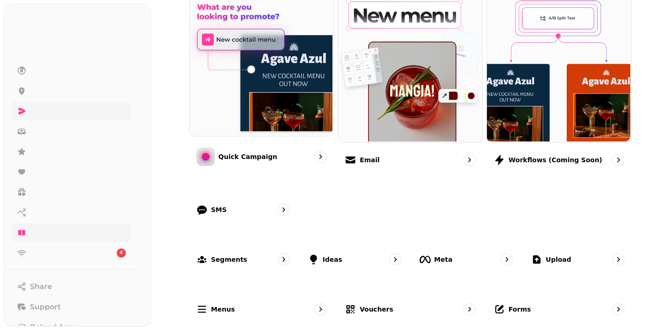
scroll to position [245, 0]
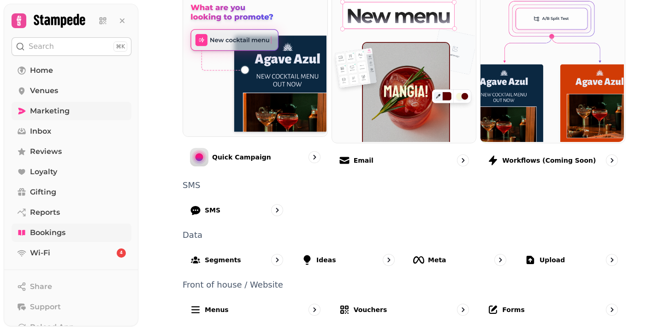
click at [63, 117] on link "Marketing" at bounding box center [72, 111] width 120 height 18
click at [53, 171] on span "Loyalty" at bounding box center [43, 171] width 27 height 11
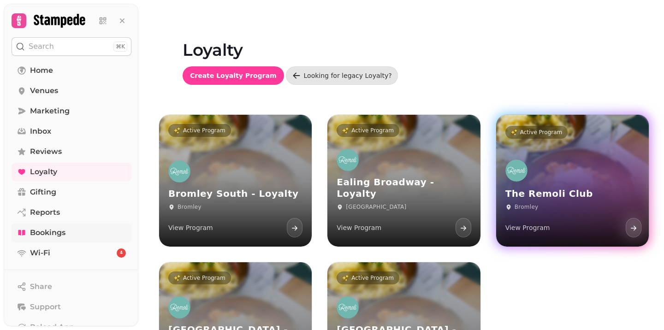
scroll to position [4, 0]
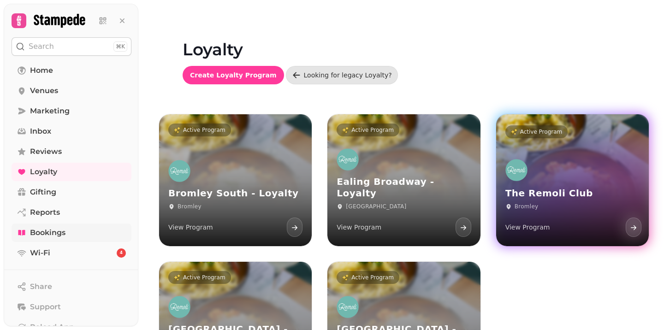
click at [557, 162] on div "The Remoli Club Bromley View Program" at bounding box center [572, 198] width 153 height 95
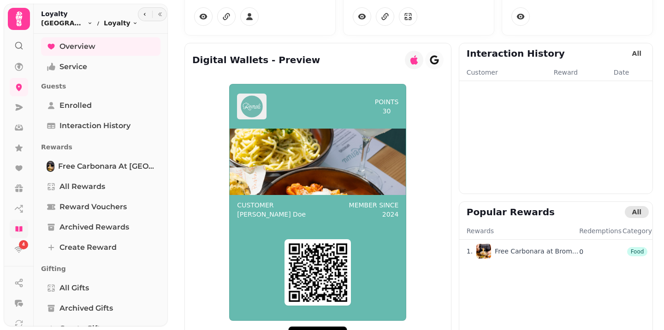
scroll to position [107, 0]
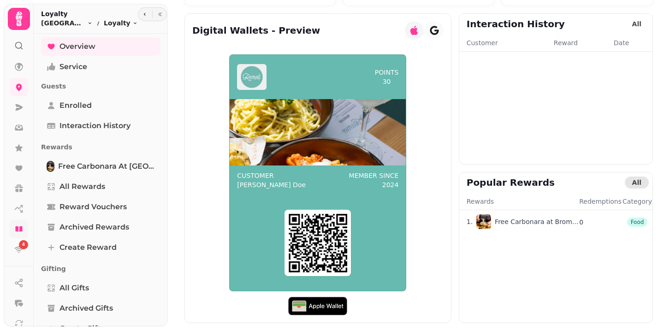
click at [353, 177] on div "Customer John Doe Member since 2024" at bounding box center [318, 181] width 176 height 30
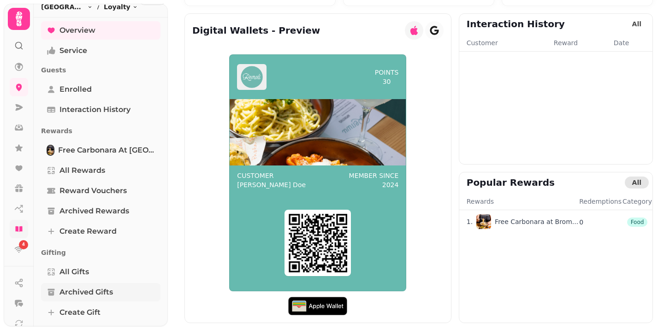
scroll to position [11, 0]
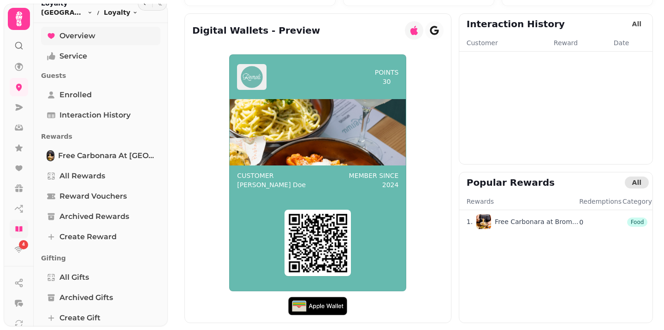
click at [114, 40] on link "Overview" at bounding box center [100, 36] width 119 height 18
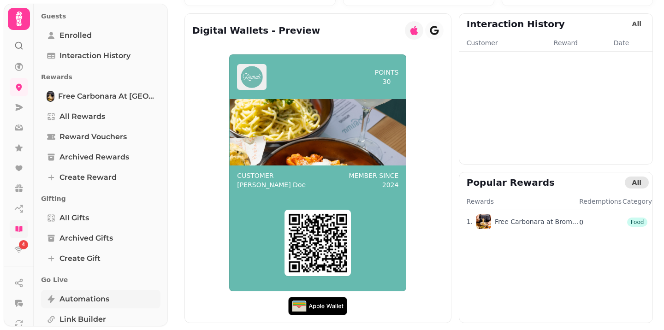
click at [76, 294] on span "Automations" at bounding box center [84, 299] width 50 height 11
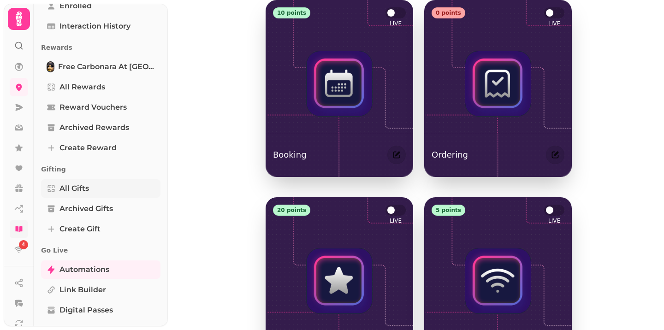
scroll to position [107, 0]
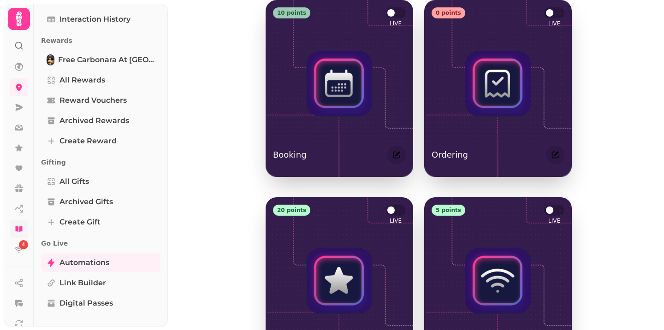
click at [293, 16] on div "10 points" at bounding box center [291, 12] width 37 height 11
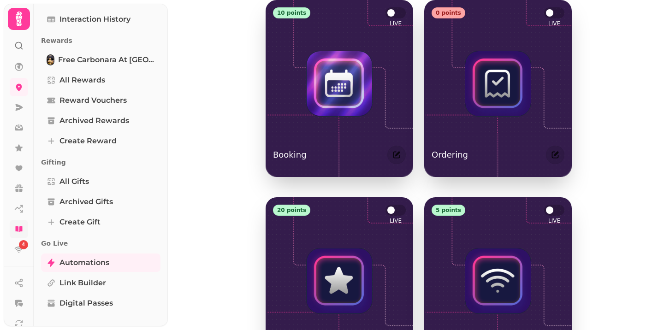
click at [329, 52] on div at bounding box center [339, 83] width 65 height 65
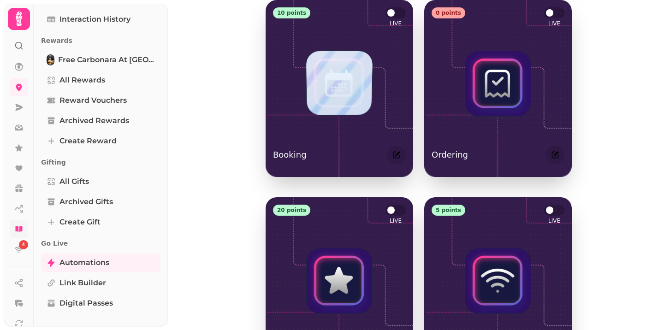
click at [329, 52] on div at bounding box center [339, 83] width 67 height 65
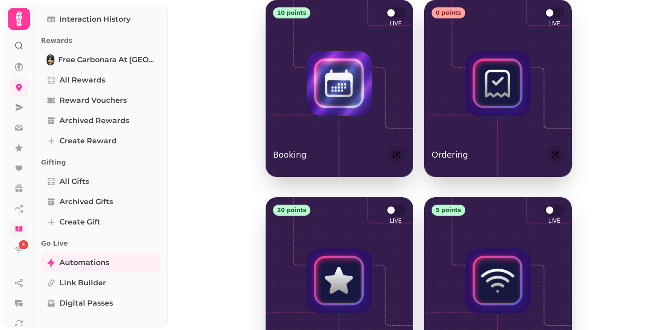
click at [349, 79] on div at bounding box center [339, 83] width 65 height 65
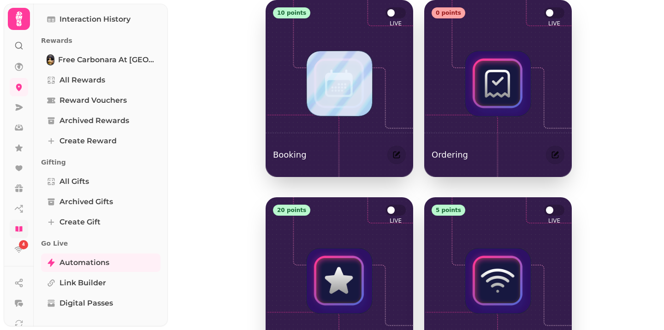
click at [349, 79] on div at bounding box center [339, 83] width 65 height 65
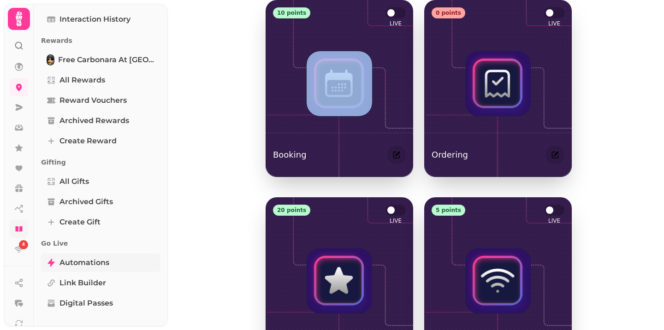
scroll to position [136, 0]
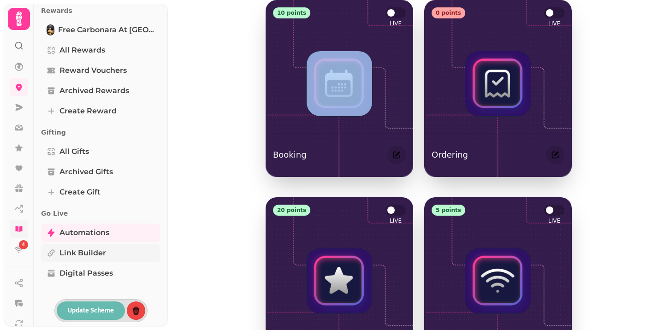
click at [105, 249] on span "Link Builder" at bounding box center [82, 253] width 47 height 11
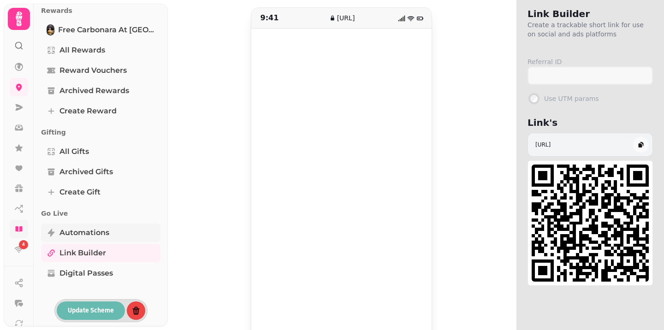
click at [92, 231] on span "Automations" at bounding box center [84, 232] width 50 height 11
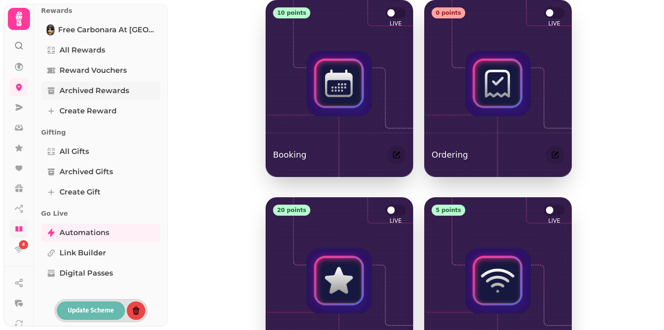
scroll to position [92, 0]
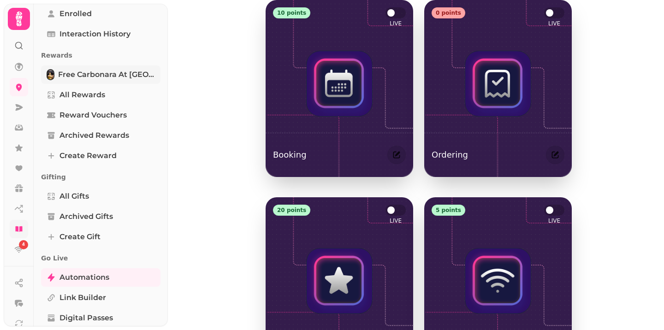
click at [112, 72] on span "Free Carbonara at Bromley" at bounding box center [106, 74] width 97 height 11
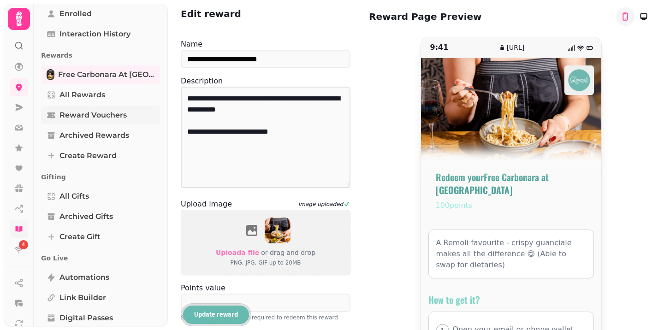
click at [114, 117] on span "Reward Vouchers" at bounding box center [92, 115] width 67 height 11
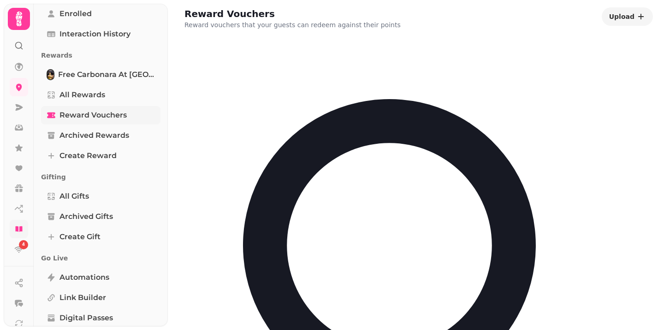
select select "**"
click at [118, 136] on span "Archived Rewards" at bounding box center [94, 135] width 70 height 11
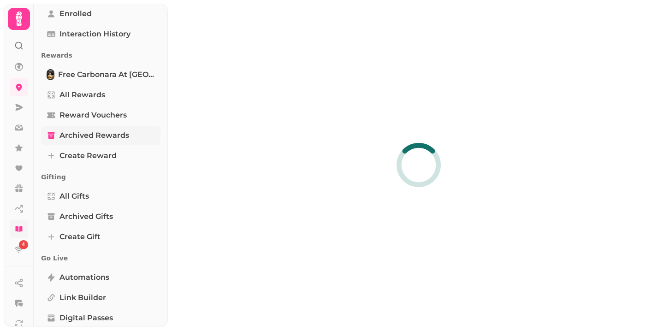
select select "**"
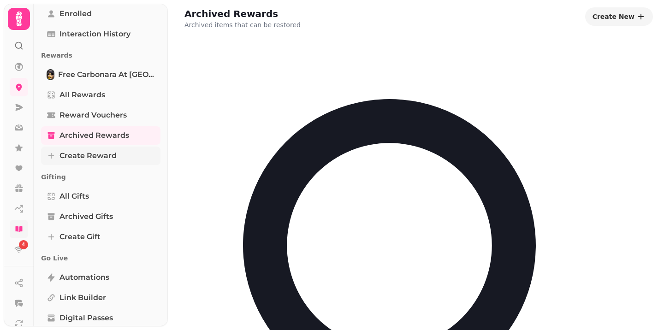
click at [118, 155] on link "Create reward" at bounding box center [100, 156] width 119 height 18
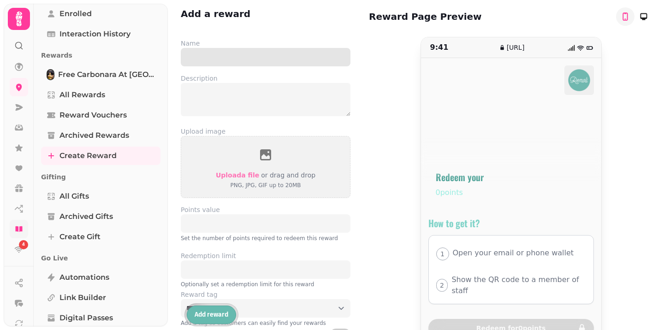
click at [257, 51] on input "text" at bounding box center [266, 57] width 170 height 18
type input "****"
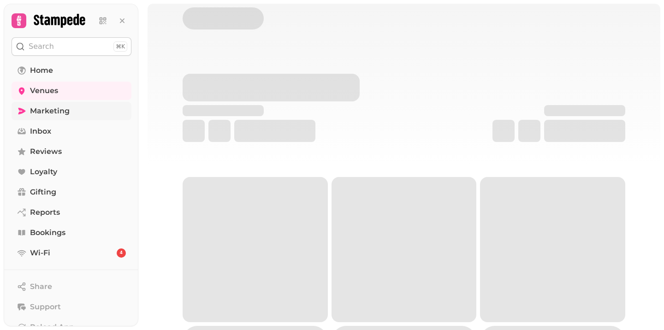
click at [86, 111] on link "Marketing" at bounding box center [72, 111] width 120 height 18
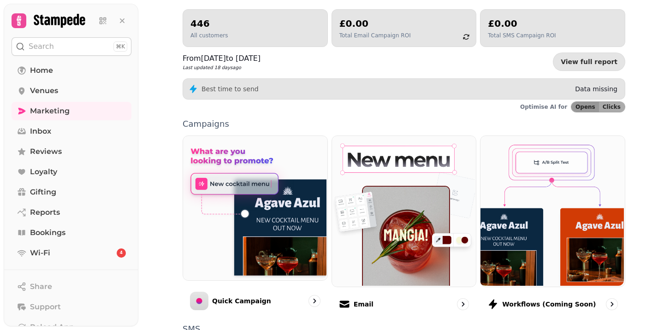
scroll to position [117, 0]
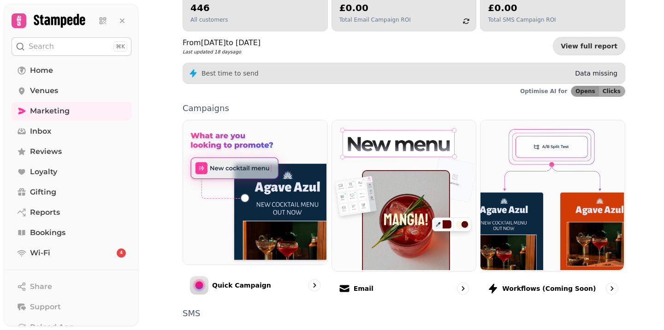
click at [168, 170] on div "446 All customers £0.00 Total Email Campaign ROI £0.00 Total SMS Campaign ROI F…" at bounding box center [404, 226] width 472 height 465
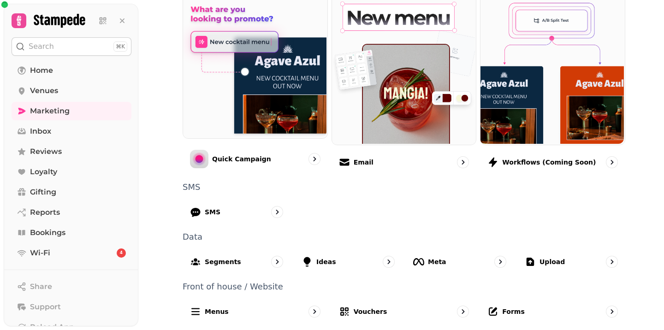
scroll to position [244, 0]
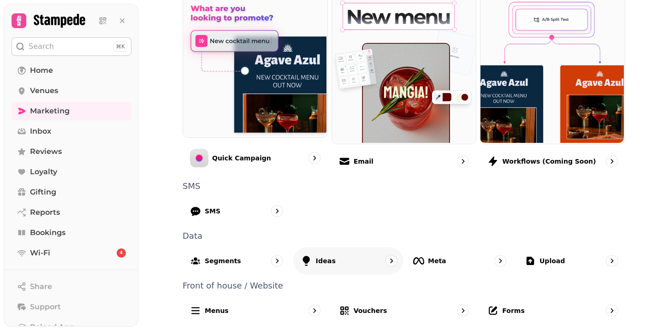
click at [359, 256] on div "Ideas" at bounding box center [348, 260] width 110 height 27
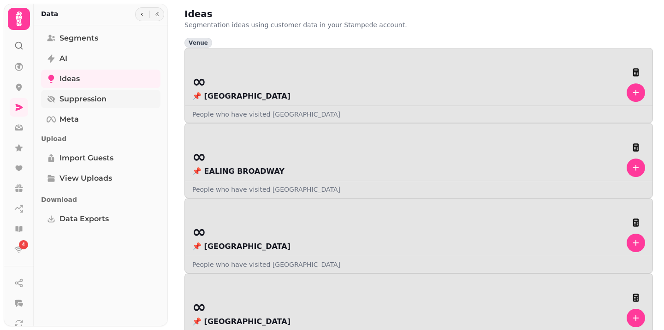
click at [95, 104] on span "Suppression" at bounding box center [82, 99] width 47 height 11
select select "**"
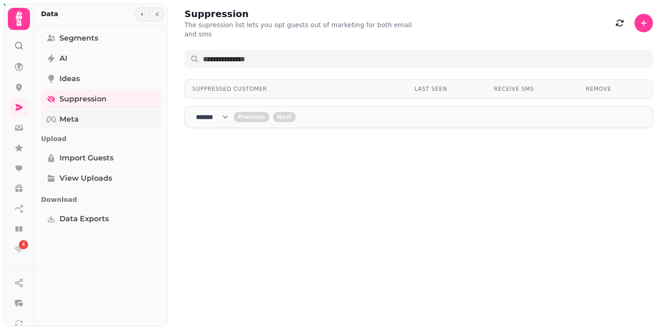
click at [96, 124] on link "Meta" at bounding box center [100, 119] width 119 height 18
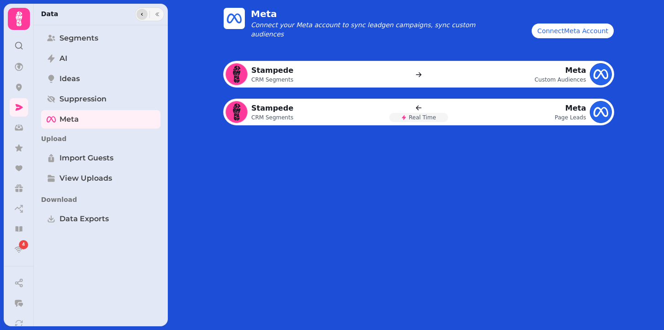
click at [144, 13] on icon "button" at bounding box center [142, 15] width 6 height 6
select select "**"
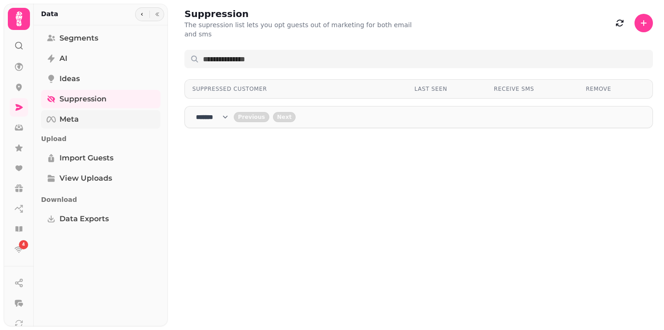
click at [89, 126] on link "Meta" at bounding box center [100, 119] width 119 height 18
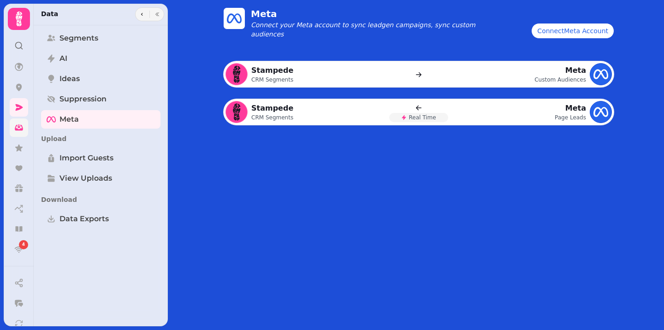
click at [15, 129] on icon at bounding box center [19, 128] width 8 height 6
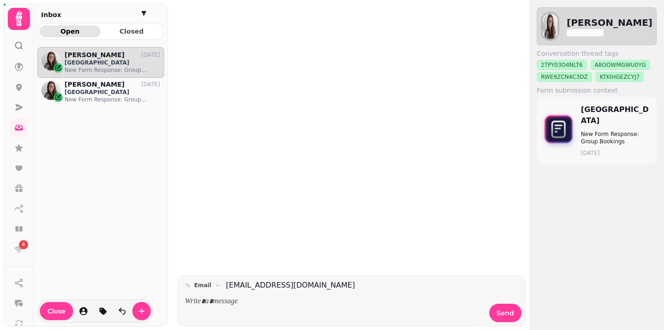
scroll to position [275, 127]
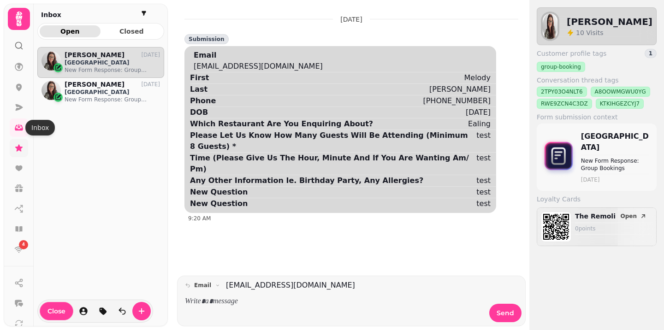
click at [13, 144] on link at bounding box center [19, 148] width 18 height 18
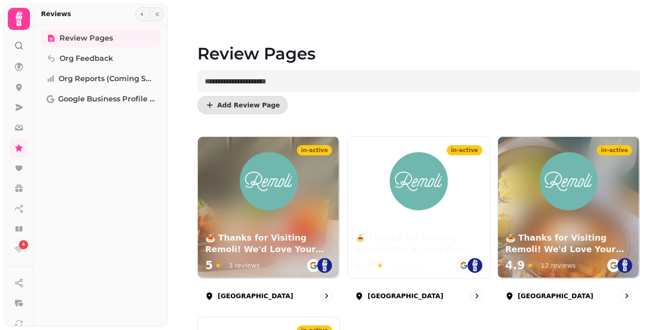
scroll to position [38, 0]
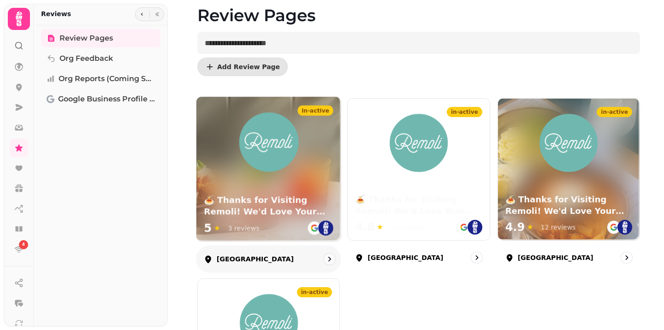
click at [308, 135] on div at bounding box center [268, 134] width 144 height 75
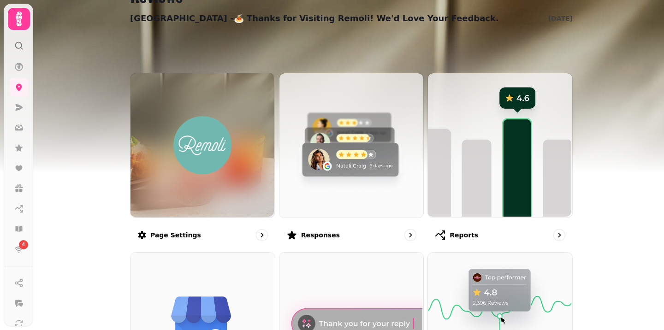
scroll to position [46, 0]
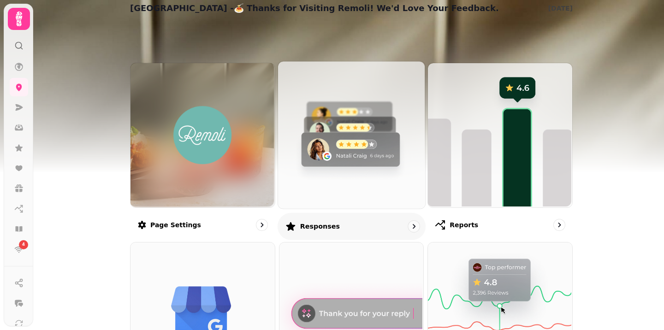
click at [337, 81] on img at bounding box center [350, 133] width 147 height 147
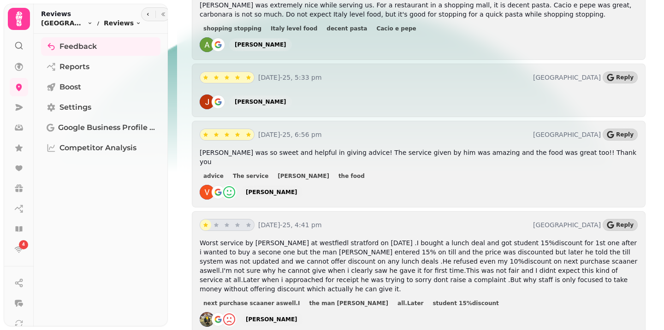
scroll to position [857, 0]
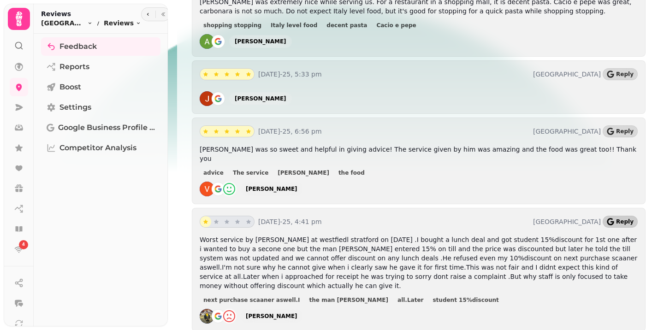
click at [619, 219] on span "Reply" at bounding box center [625, 222] width 18 height 6
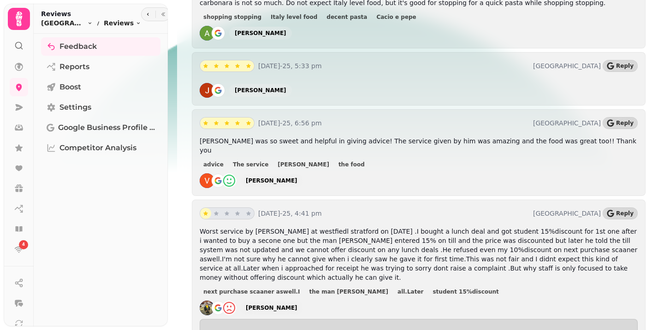
scroll to position [970, 0]
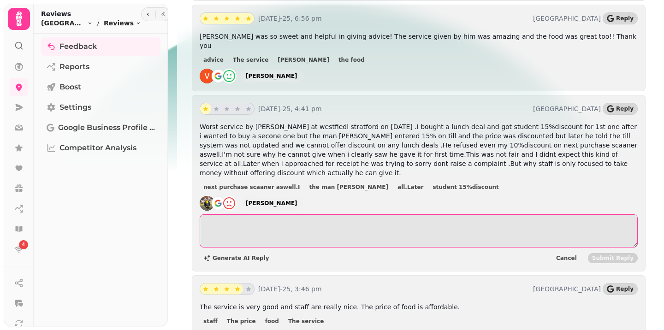
click at [419, 214] on textarea at bounding box center [419, 230] width 438 height 33
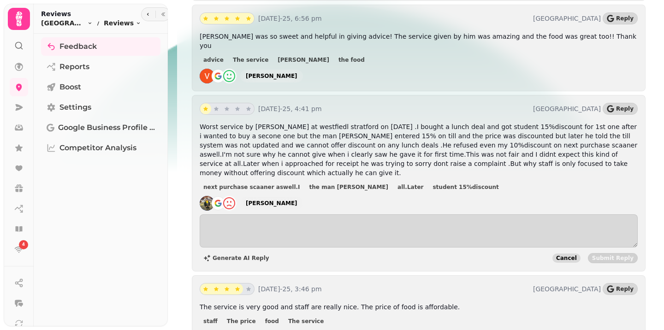
click at [571, 255] on span "Cancel" at bounding box center [566, 258] width 21 height 6
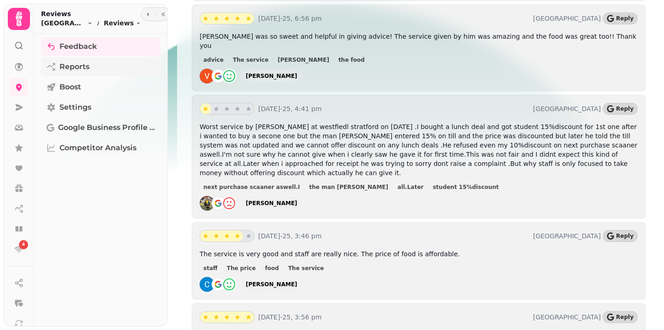
click at [100, 71] on link "Reports" at bounding box center [100, 67] width 119 height 18
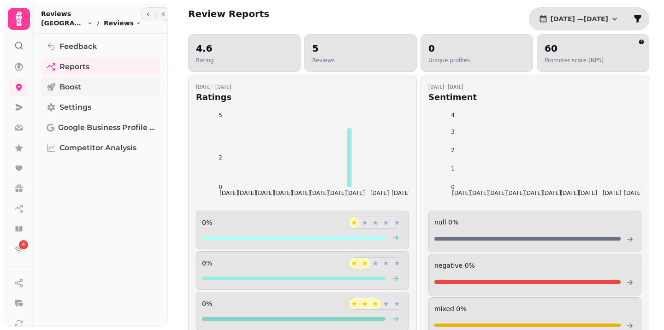
click at [83, 78] on link "Boost" at bounding box center [100, 87] width 119 height 18
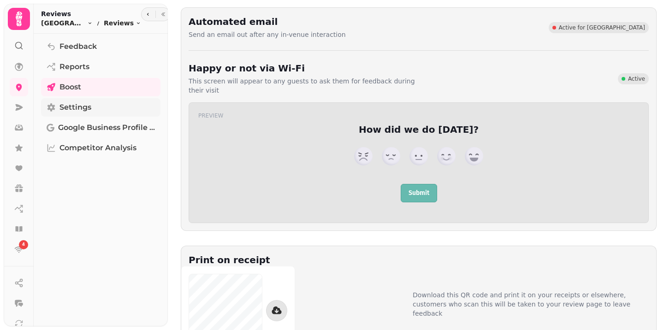
click at [87, 99] on link "Settings" at bounding box center [100, 107] width 119 height 18
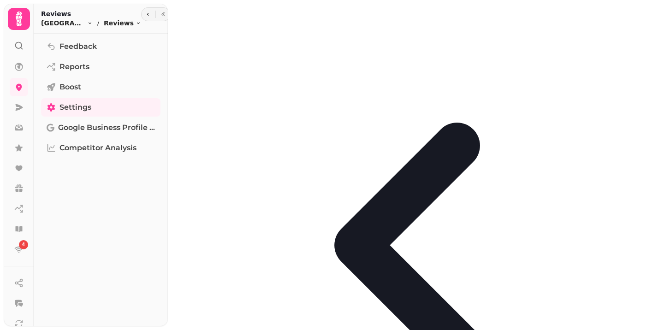
scroll to position [246, 0]
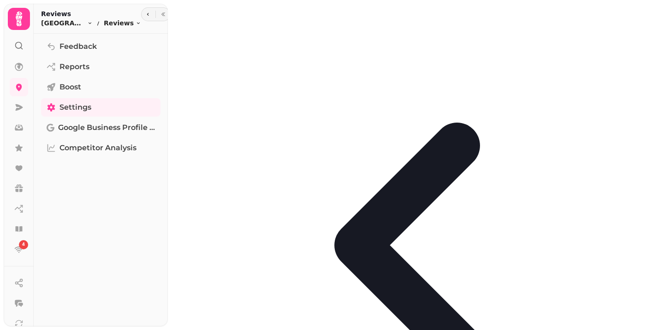
click at [20, 128] on icon at bounding box center [18, 127] width 9 height 9
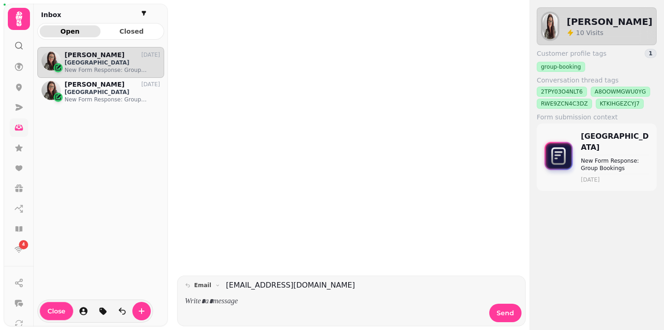
scroll to position [275, 127]
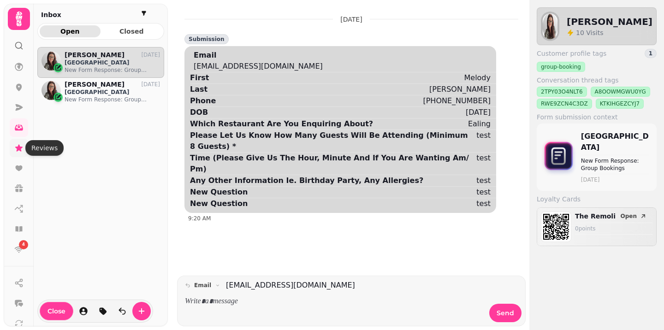
click at [20, 139] on link at bounding box center [19, 148] width 18 height 18
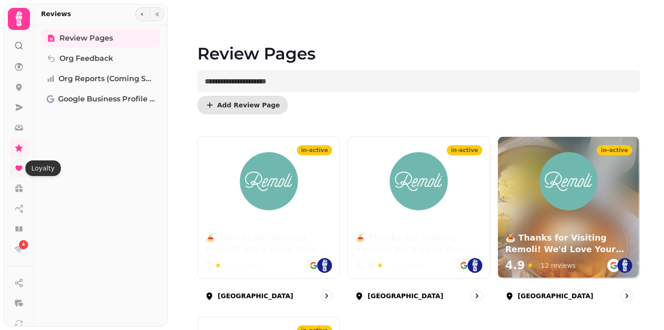
click at [21, 168] on icon at bounding box center [18, 169] width 7 height 6
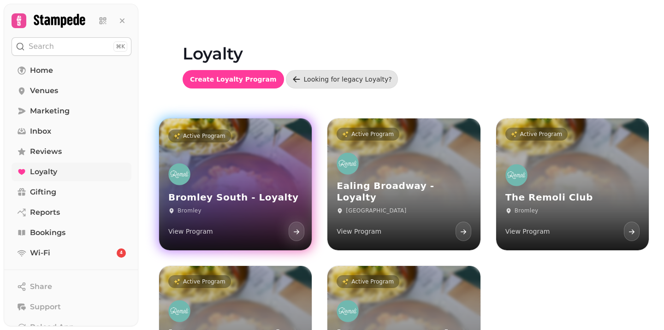
click at [288, 236] on div at bounding box center [297, 231] width 20 height 24
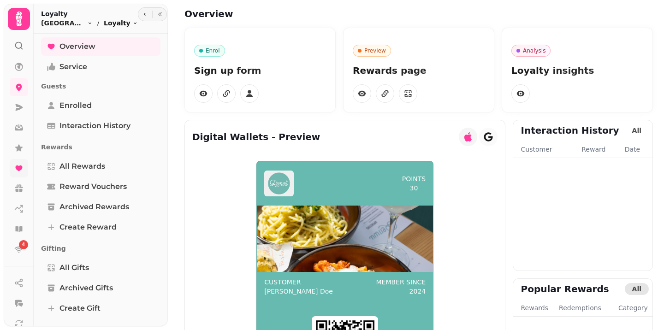
click at [129, 24] on html "4 Overview Enrol Sign up form Preview Rewards page Analysis Loyalty insights Di…" at bounding box center [332, 165] width 664 height 330
click at [133, 17] on html "4 Overview Enrol Sign up form Preview Rewards page Analysis Loyalty insights Di…" at bounding box center [332, 165] width 664 height 330
click at [95, 126] on span "Interaction History" at bounding box center [94, 125] width 71 height 11
select select "**"
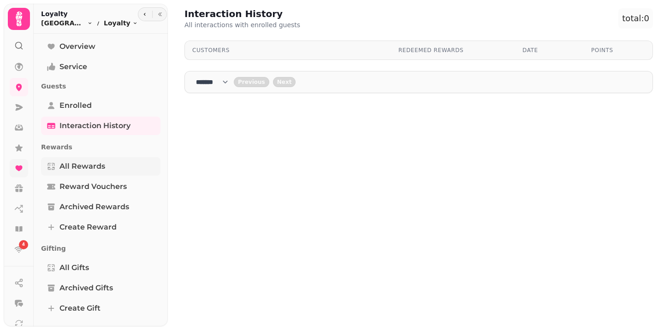
click at [95, 162] on span "All Rewards" at bounding box center [82, 166] width 46 height 11
select select "**"
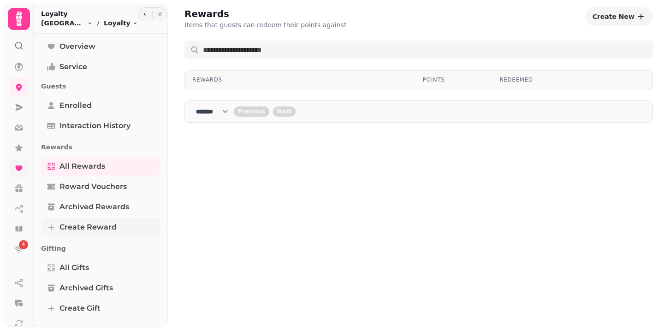
scroll to position [37, 0]
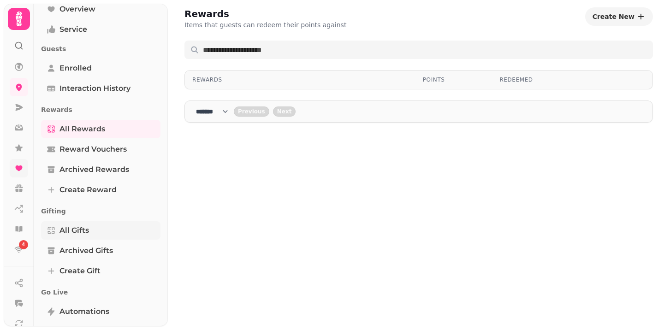
click at [86, 235] on span "All Gifts" at bounding box center [74, 230] width 30 height 11
select select "**"
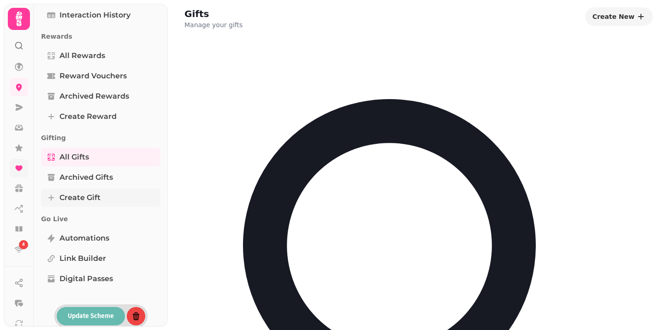
scroll to position [116, 0]
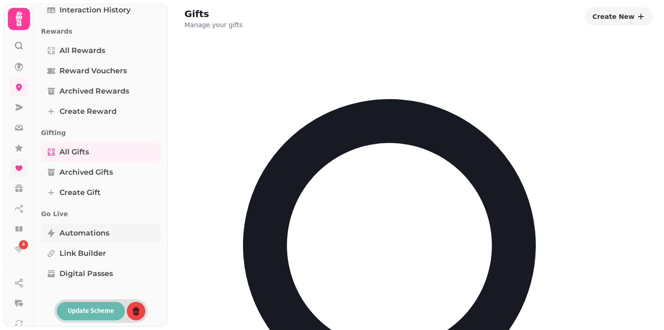
click at [97, 239] on link "Automations" at bounding box center [100, 233] width 119 height 18
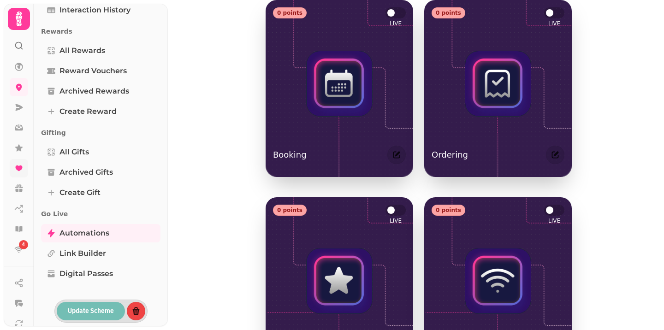
click at [93, 305] on button "Update Scheme" at bounding box center [91, 311] width 68 height 18
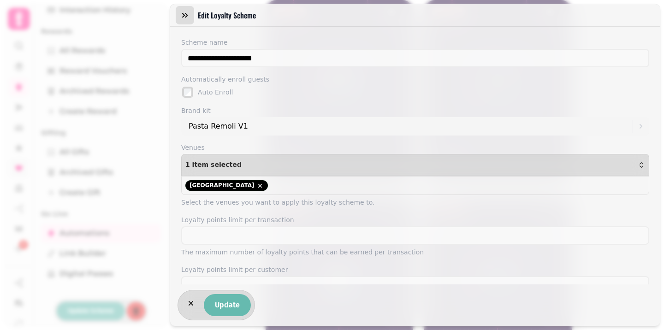
click at [183, 17] on icon "button" at bounding box center [185, 15] width 6 height 5
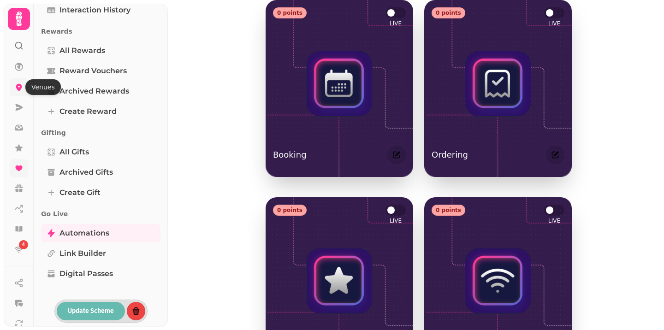
click at [18, 88] on icon at bounding box center [19, 87] width 6 height 7
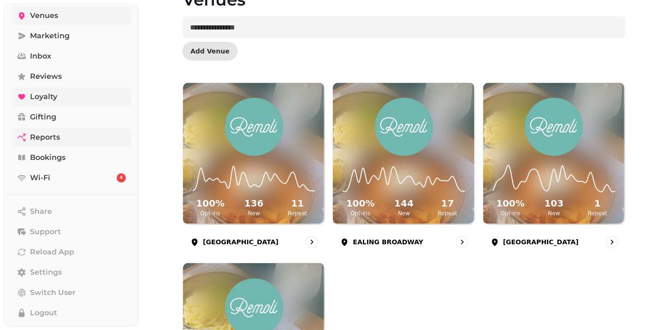
scroll to position [72, 0]
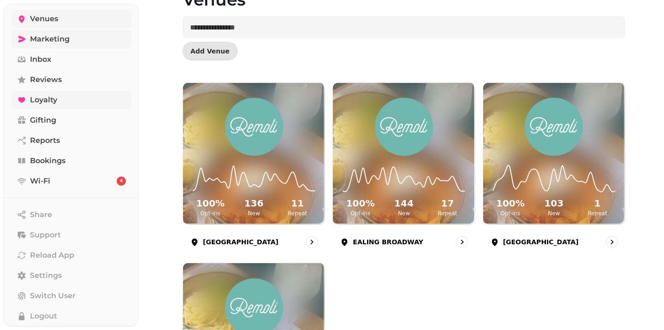
click at [72, 38] on link "Marketing" at bounding box center [72, 39] width 120 height 18
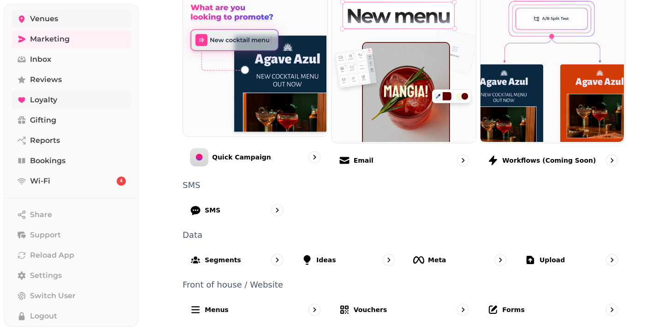
scroll to position [245, 0]
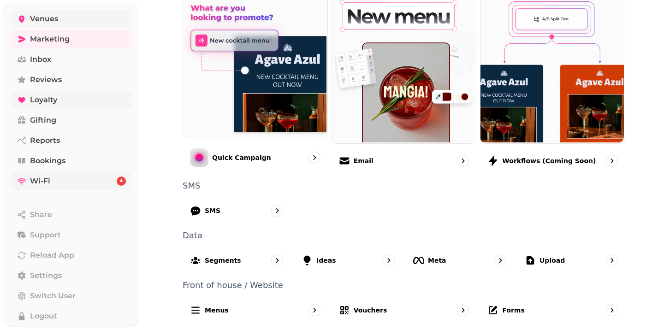
click at [80, 180] on link "Wi-Fi 4" at bounding box center [72, 181] width 120 height 18
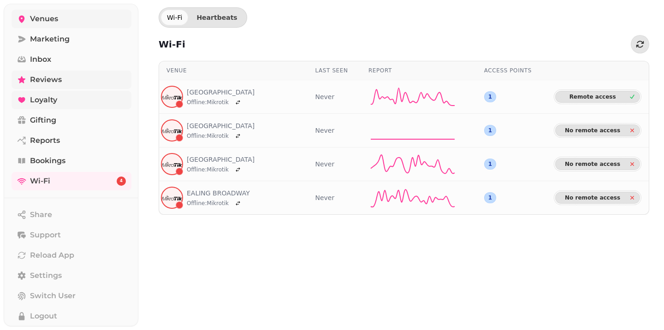
click at [67, 77] on link "Reviews" at bounding box center [72, 80] width 120 height 18
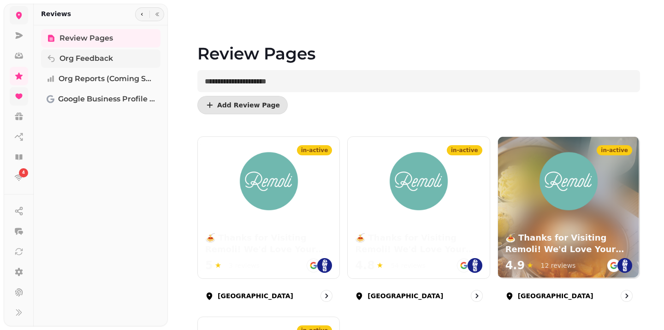
click at [82, 63] on span "Org Feedback" at bounding box center [85, 58] width 53 height 11
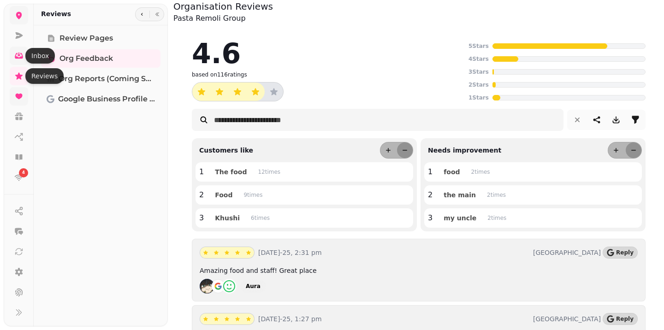
click at [22, 51] on icon at bounding box center [18, 55] width 9 height 9
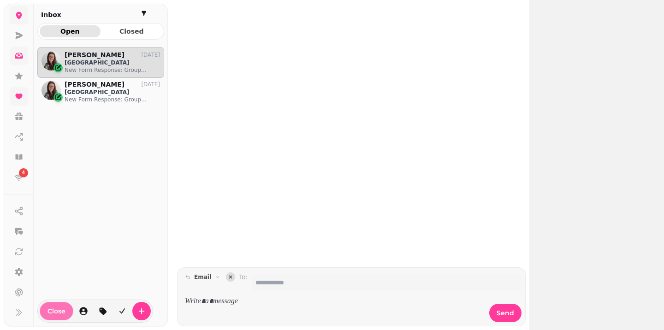
scroll to position [275, 127]
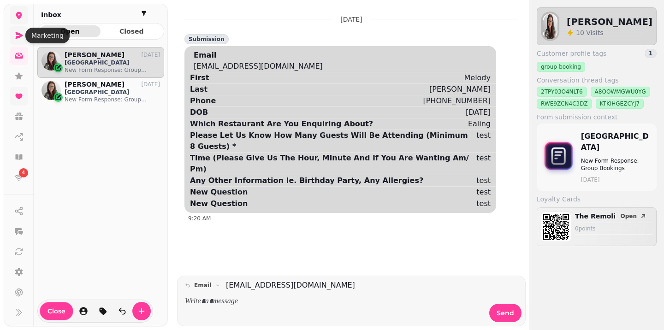
click at [18, 38] on icon at bounding box center [19, 35] width 7 height 6
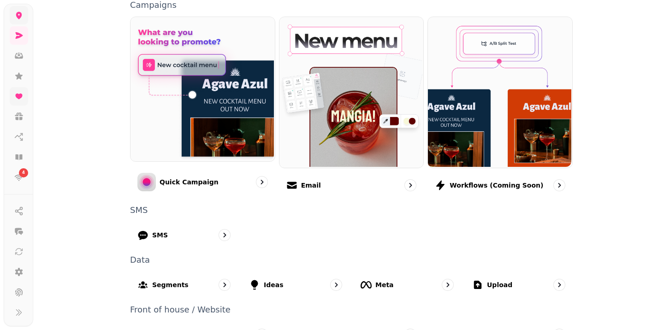
scroll to position [245, 0]
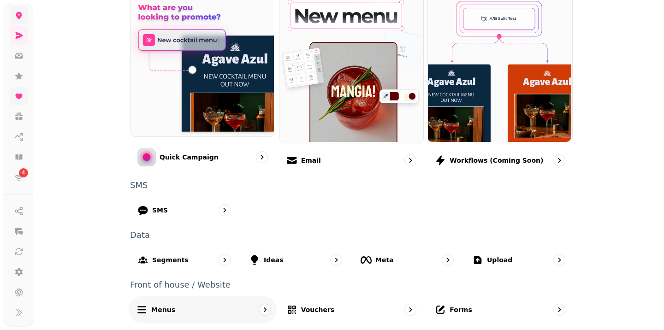
click at [195, 304] on div "Menus" at bounding box center [203, 309] width 148 height 27
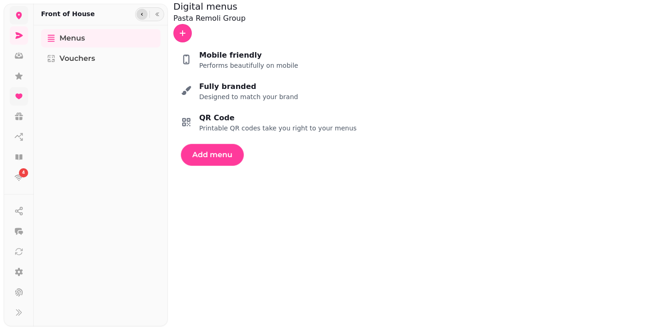
click at [146, 16] on button "button" at bounding box center [141, 14] width 11 height 11
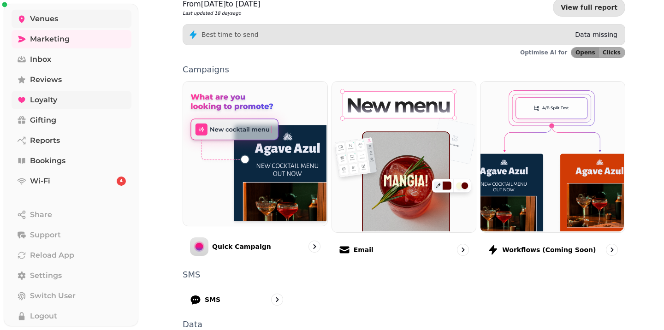
scroll to position [245, 0]
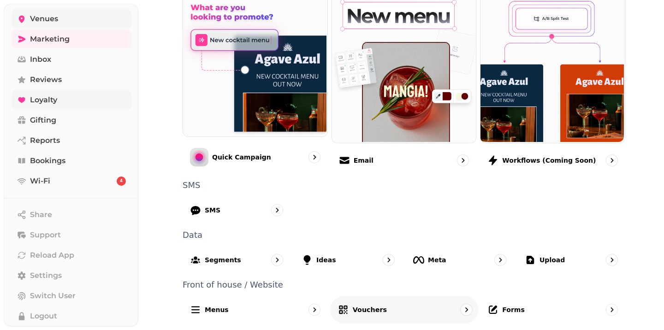
click at [382, 310] on div "Vouchers" at bounding box center [404, 309] width 148 height 27
select select "**"
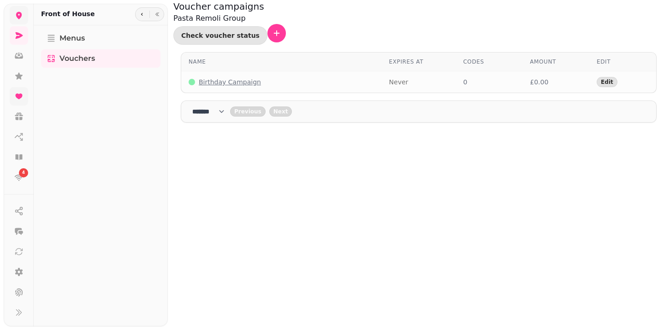
click at [163, 12] on div at bounding box center [149, 14] width 29 height 14
click at [160, 13] on button "button" at bounding box center [157, 14] width 11 height 11
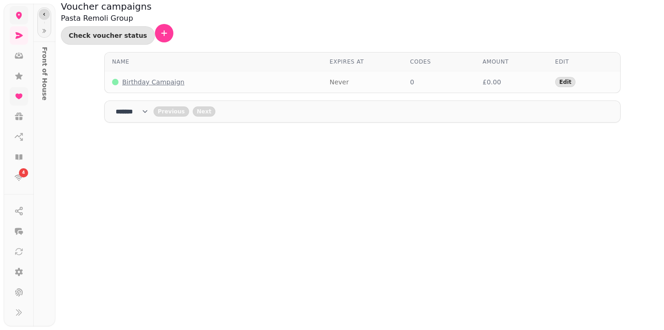
click at [40, 14] on button "button" at bounding box center [44, 14] width 11 height 11
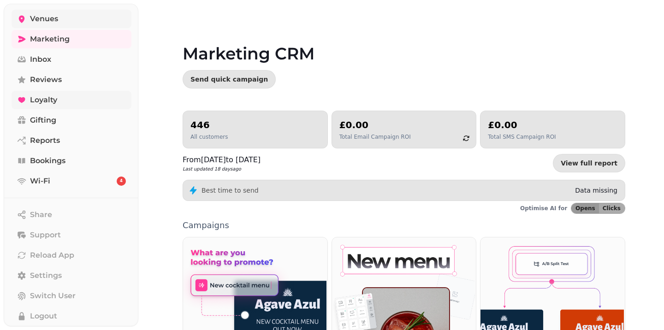
scroll to position [245, 0]
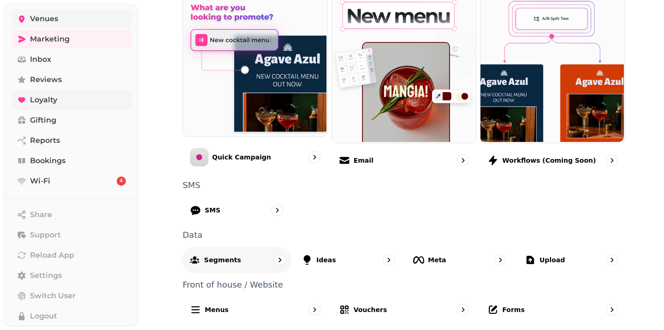
click at [227, 262] on p "Segments" at bounding box center [222, 259] width 37 height 9
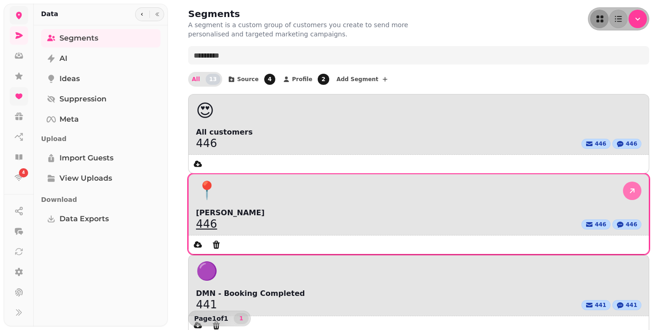
click at [628, 186] on icon at bounding box center [632, 190] width 9 height 9
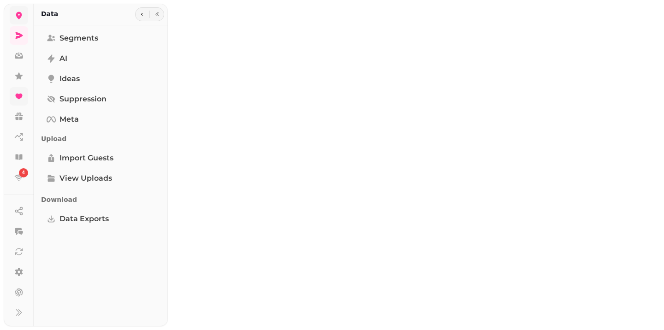
select select "**"
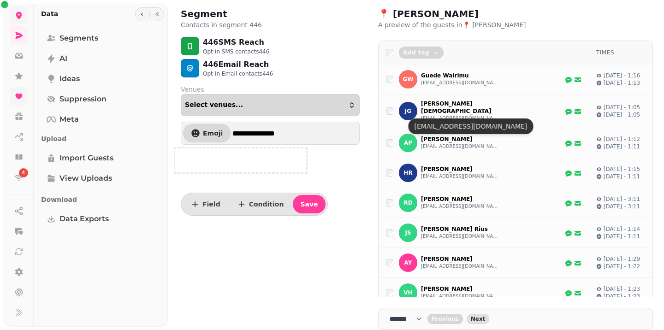
click at [331, 105] on div "Select venues..." at bounding box center [270, 104] width 171 height 7
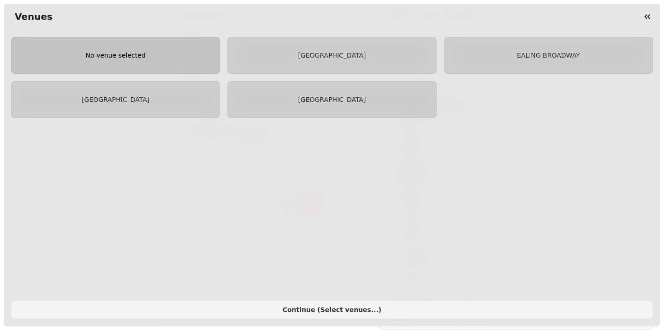
click at [139, 73] on button "No venue selected" at bounding box center [115, 55] width 209 height 37
click at [156, 52] on span "No venue selected" at bounding box center [115, 55] width 193 height 6
select select "**"
click at [156, 52] on span "No venue selected" at bounding box center [115, 55] width 193 height 6
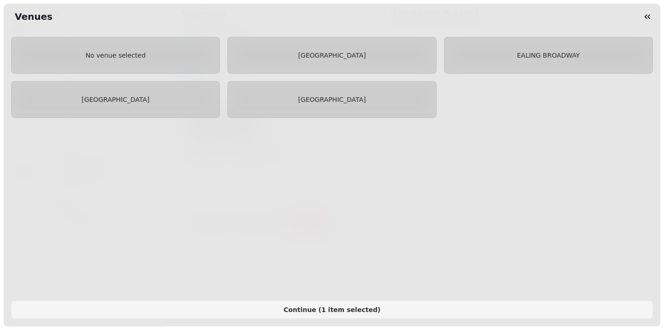
click at [659, 13] on div "Venues" at bounding box center [332, 17] width 657 height 26
click at [646, 15] on icon "button" at bounding box center [648, 16] width 6 height 5
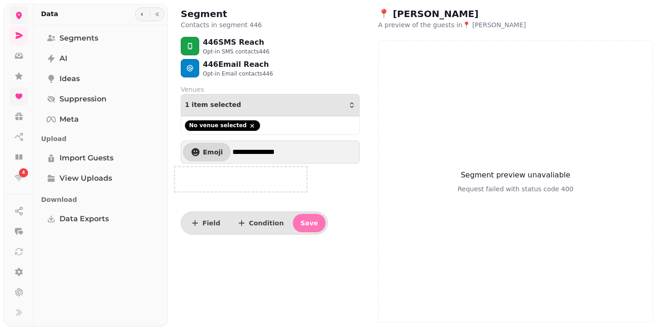
click at [302, 225] on span "Save" at bounding box center [309, 223] width 18 height 6
click at [159, 12] on icon "button" at bounding box center [157, 15] width 6 height 6
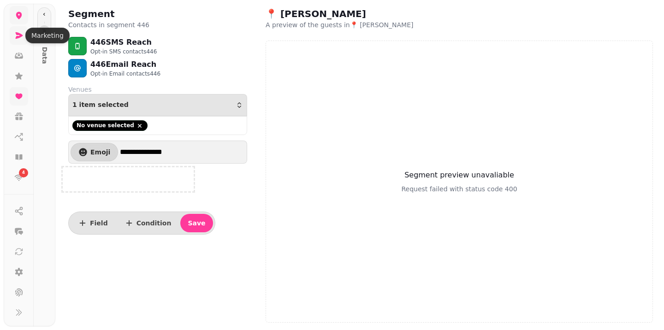
click at [18, 31] on icon at bounding box center [18, 35] width 9 height 9
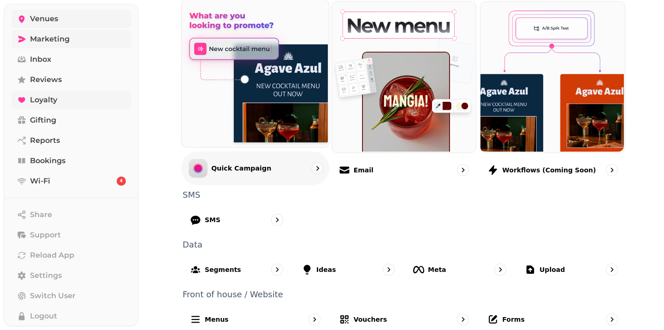
scroll to position [245, 0]
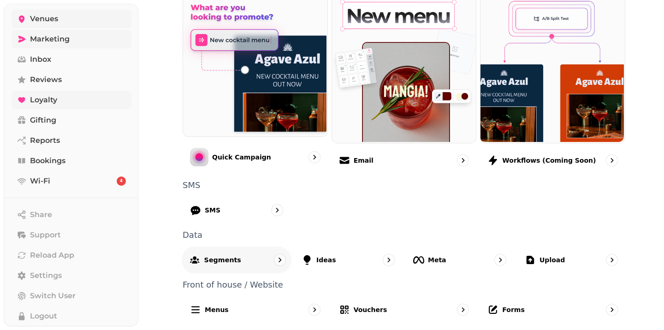
click at [231, 261] on p "Segments" at bounding box center [222, 259] width 37 height 9
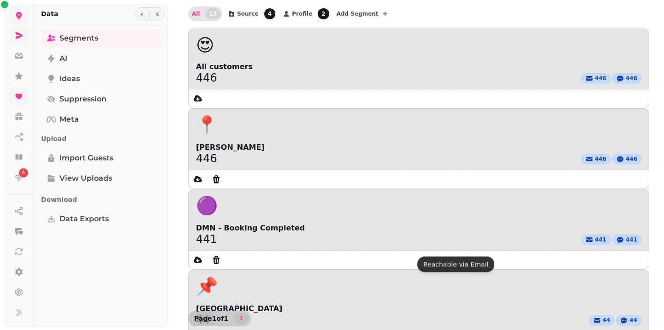
scroll to position [25, 0]
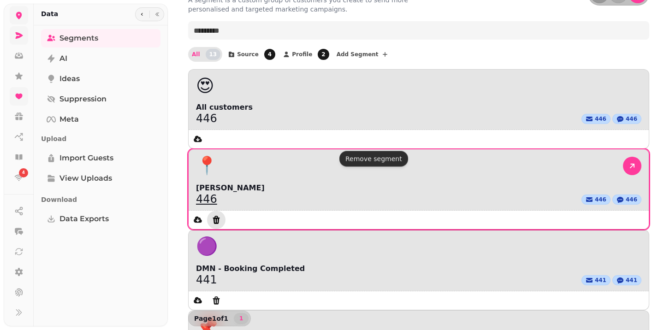
click at [221, 215] on icon "Delete segment" at bounding box center [216, 219] width 9 height 9
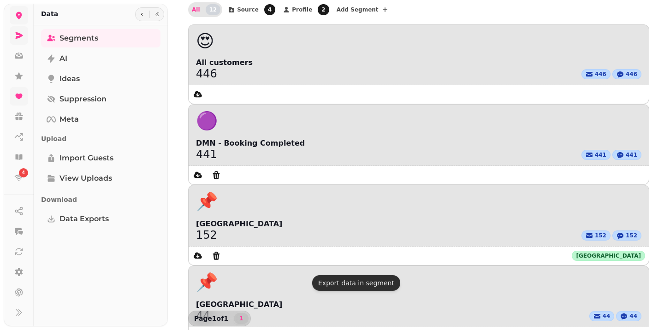
scroll to position [0, 0]
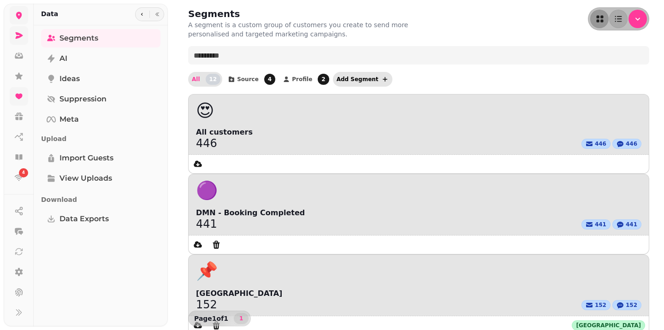
click at [337, 79] on span "Add Segment" at bounding box center [358, 80] width 42 height 6
select select "**"
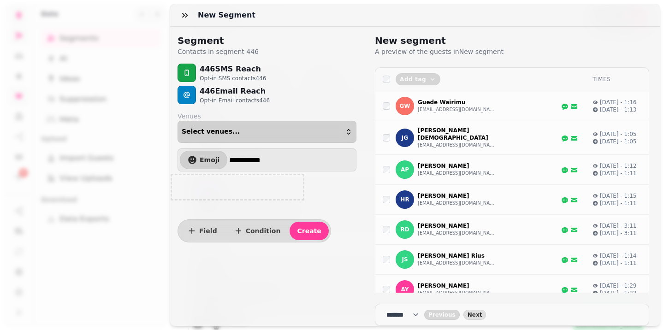
click at [329, 124] on button "Select venues..." at bounding box center [267, 132] width 179 height 22
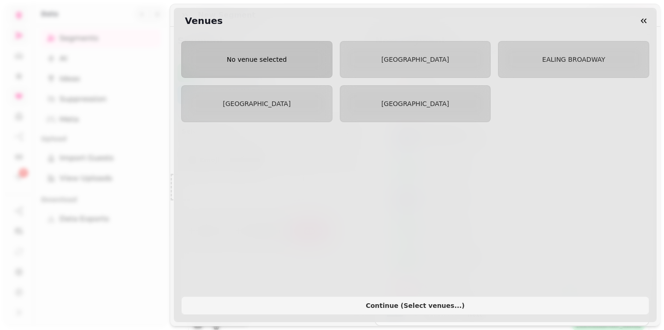
click at [296, 67] on button "No venue selected" at bounding box center [256, 59] width 151 height 37
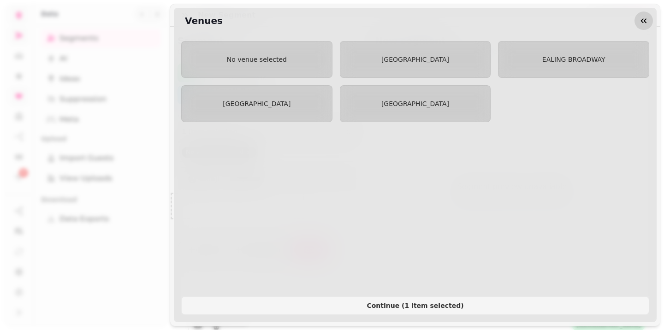
click at [648, 19] on icon "button" at bounding box center [643, 20] width 9 height 9
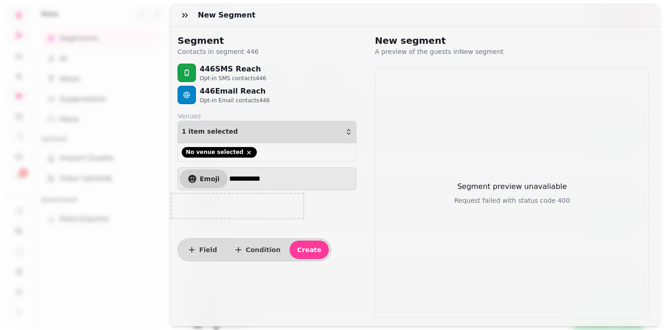
drag, startPoint x: 287, startPoint y: 178, endPoint x: 173, endPoint y: 175, distance: 113.9
click at [172, 178] on div "**********" at bounding box center [267, 187] width 194 height 150
click at [208, 182] on span "Emoji" at bounding box center [210, 179] width 20 height 6
type input "**********"
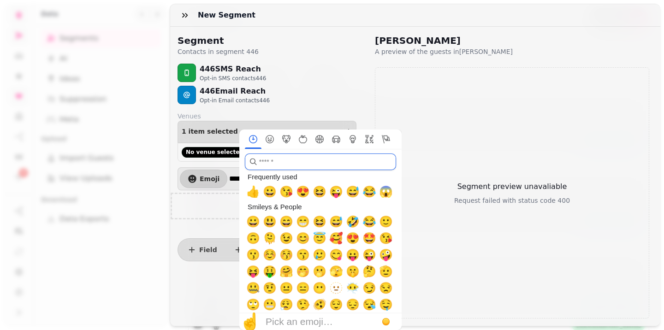
click at [327, 160] on input "search" at bounding box center [320, 162] width 151 height 17
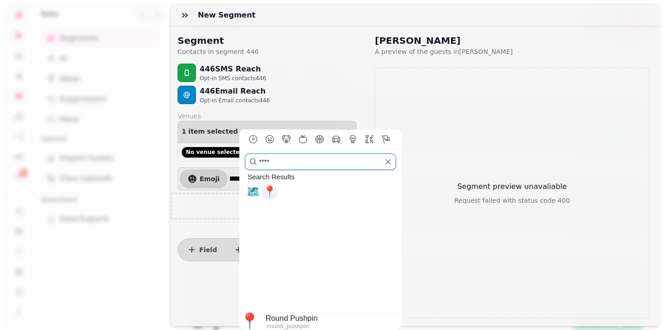
type input "****"
click at [270, 195] on span "📍" at bounding box center [270, 191] width 14 height 13
type input "**********"
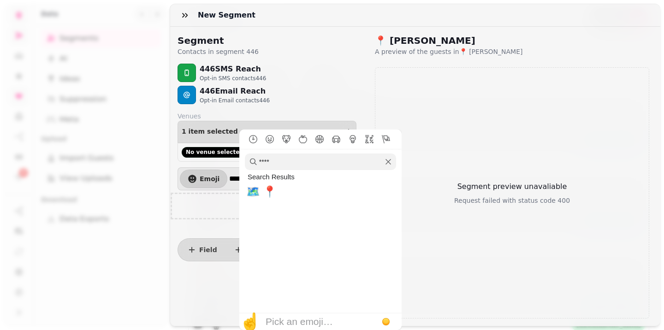
click at [198, 228] on div "**********" at bounding box center [267, 187] width 194 height 150
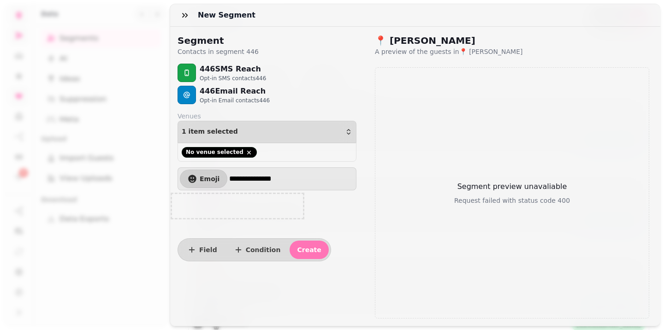
click at [297, 249] on span "Create" at bounding box center [309, 250] width 24 height 6
click at [297, 252] on span "Create" at bounding box center [309, 250] width 24 height 6
click at [181, 19] on icon "button" at bounding box center [184, 15] width 9 height 9
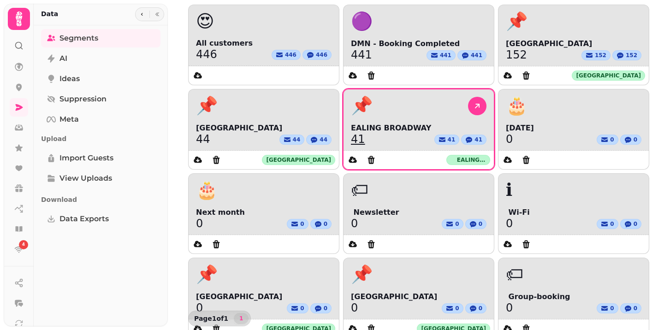
scroll to position [90, 0]
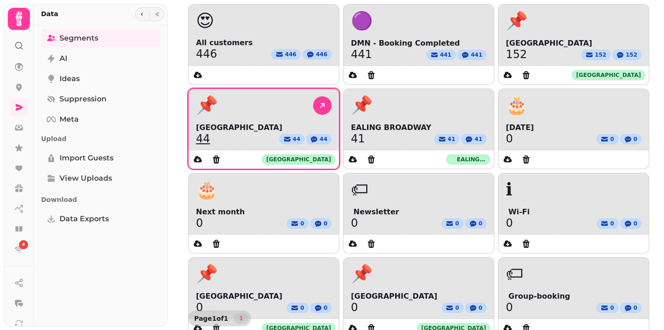
click at [241, 112] on div "📌" at bounding box center [264, 105] width 136 height 18
click at [320, 105] on icon at bounding box center [322, 105] width 9 height 9
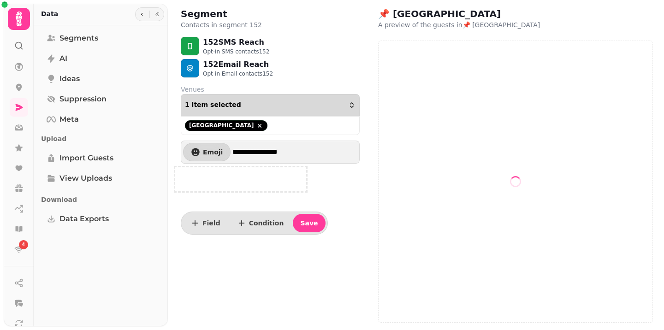
select select "**"
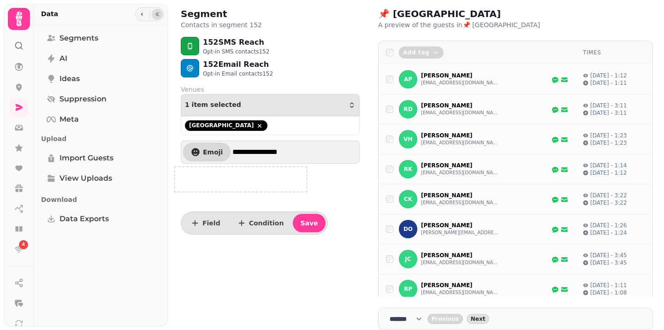
click at [158, 17] on button "button" at bounding box center [157, 14] width 11 height 11
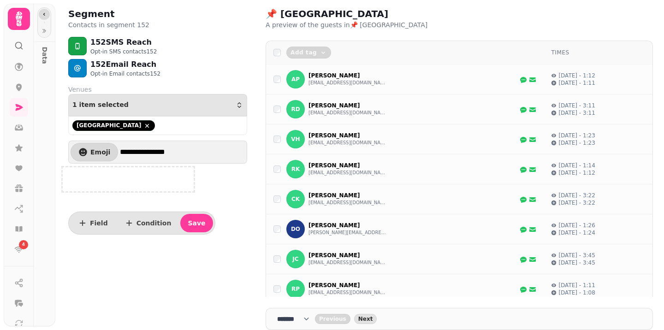
click at [41, 10] on button "button" at bounding box center [44, 14] width 11 height 11
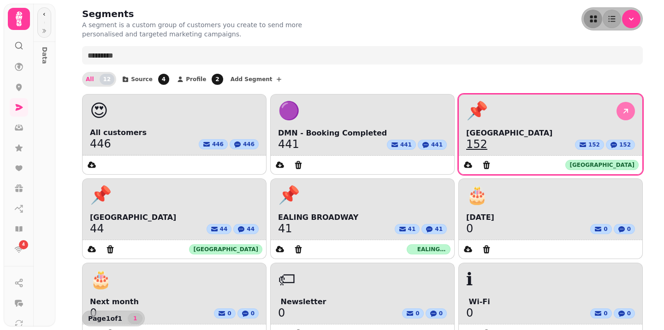
click at [625, 109] on icon at bounding box center [625, 111] width 5 height 5
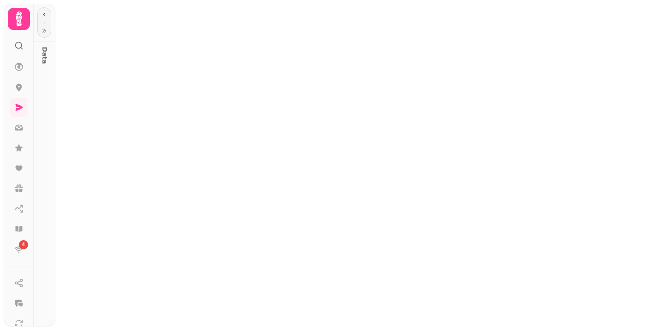
select select "**"
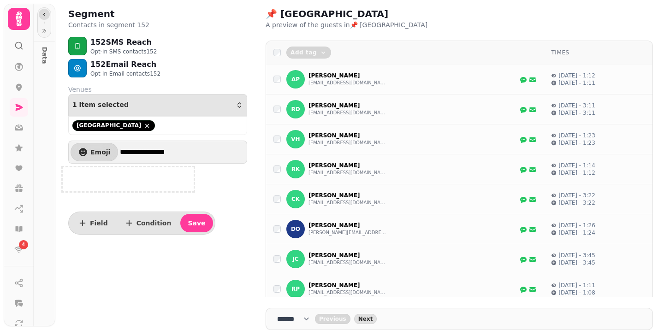
click at [48, 11] on button "button" at bounding box center [44, 14] width 11 height 11
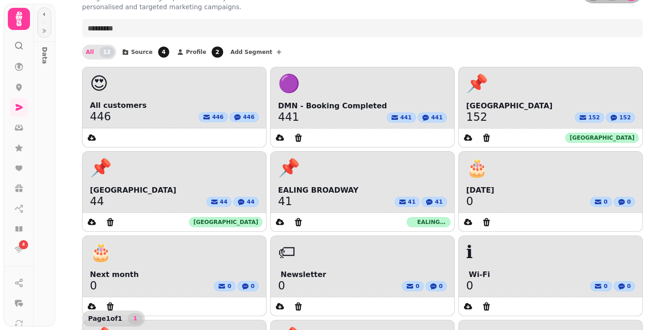
scroll to position [28, 0]
